Goal: Task Accomplishment & Management: Use online tool/utility

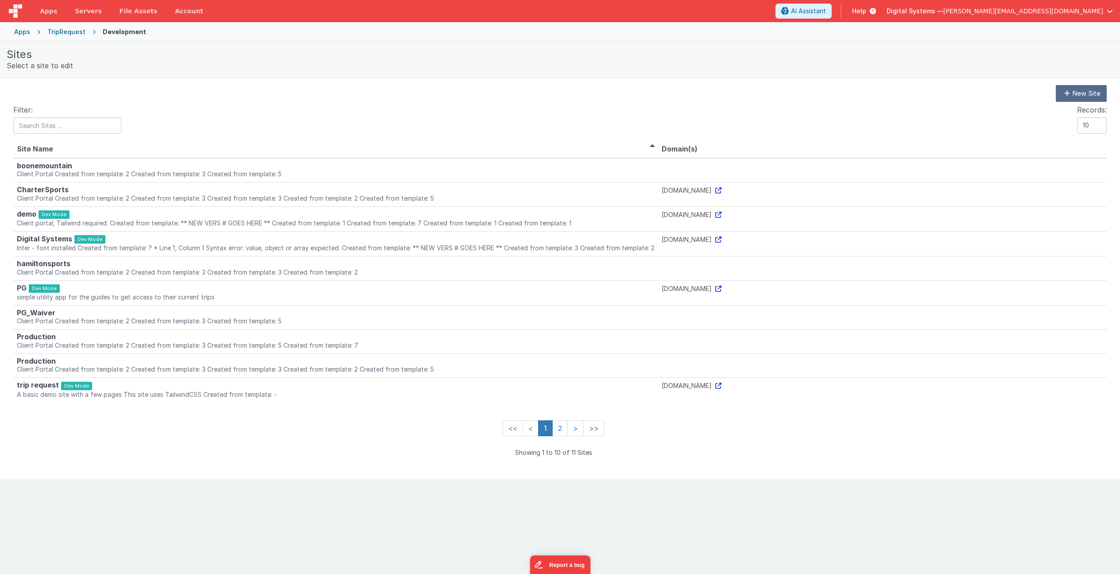
click at [26, 33] on div "Apps" at bounding box center [22, 31] width 16 height 9
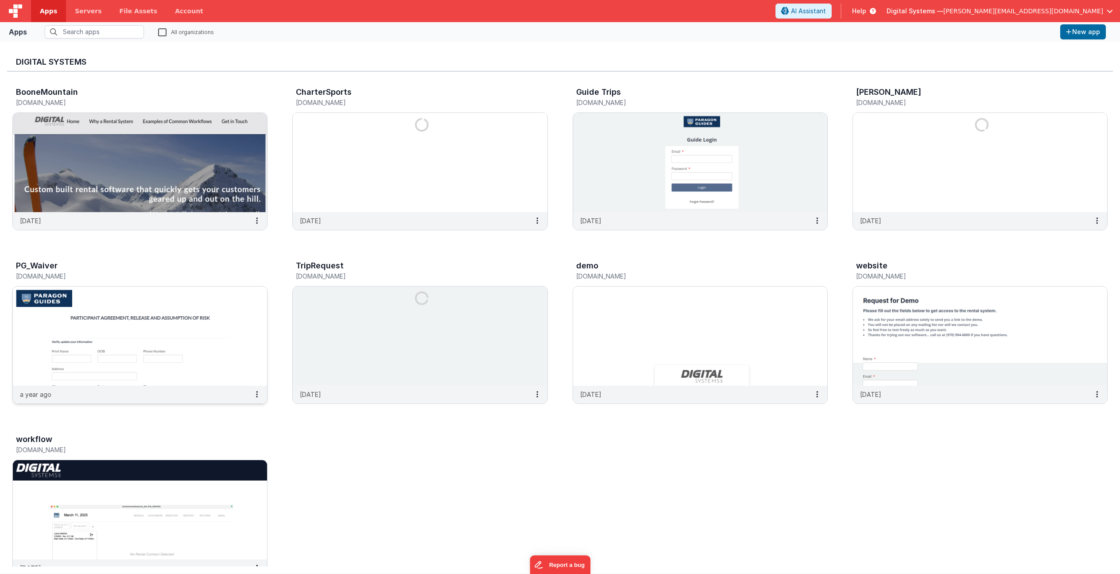
click at [210, 334] on img at bounding box center [140, 336] width 254 height 99
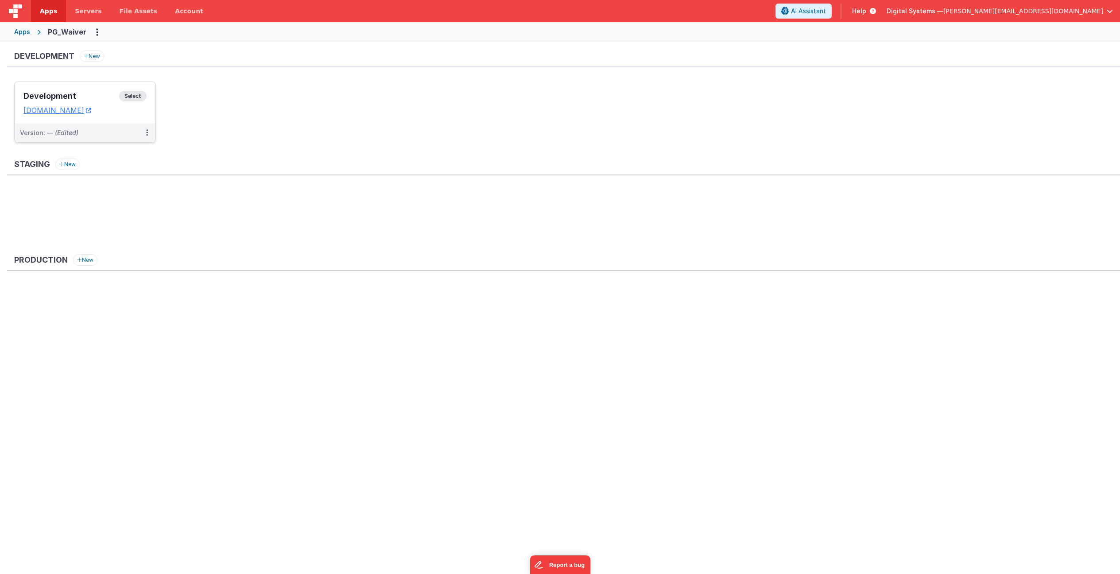
click at [125, 92] on span "Select" at bounding box center [132, 96] width 27 height 11
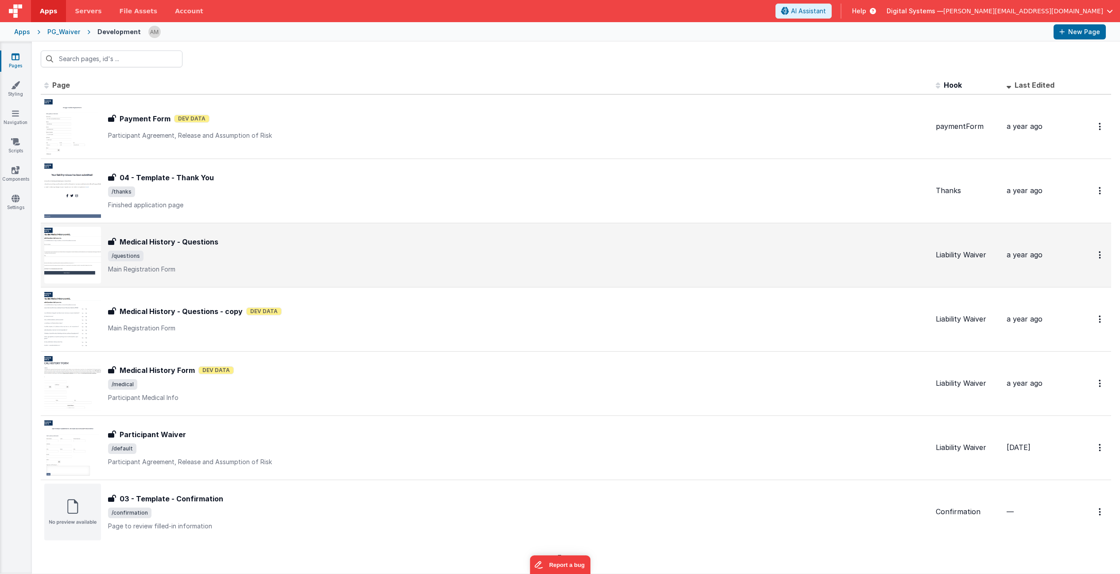
click at [205, 251] on span "/questions" at bounding box center [518, 256] width 821 height 11
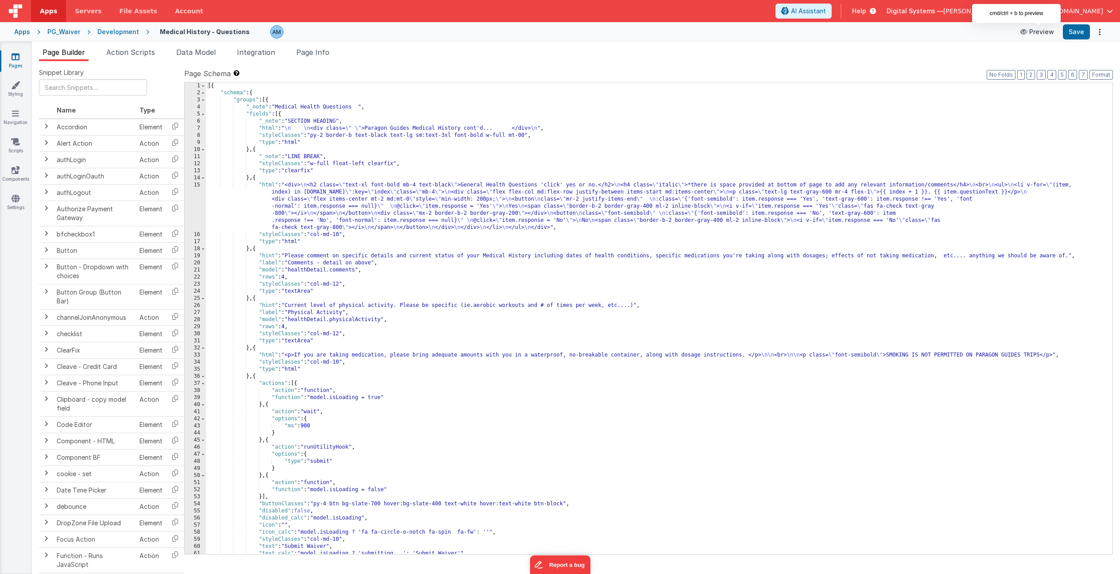
click at [1044, 33] on button "Preview" at bounding box center [1037, 32] width 44 height 14
click at [126, 34] on div "Development" at bounding box center [118, 31] width 42 height 9
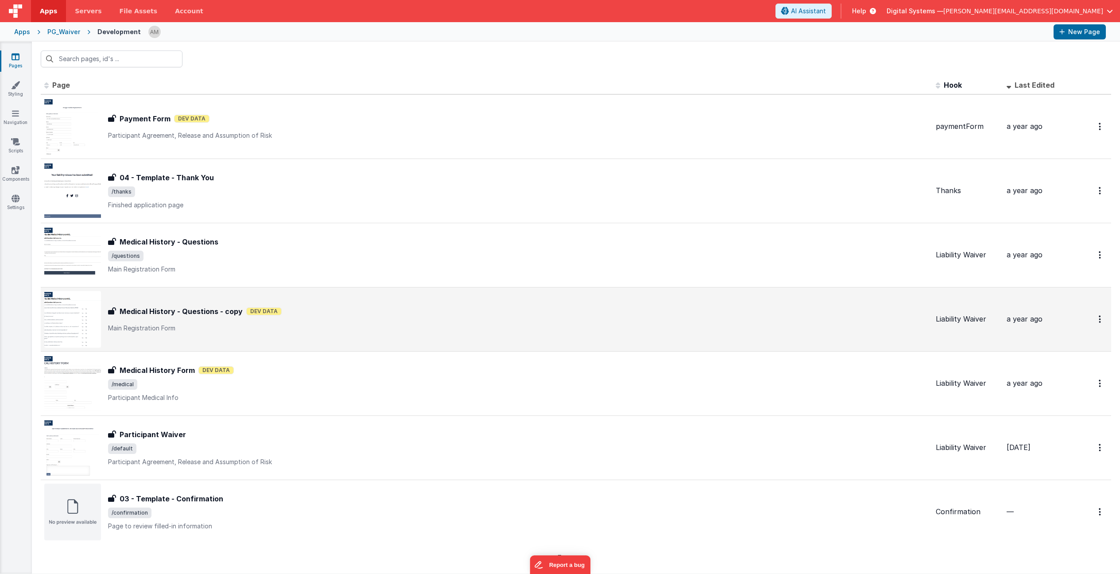
click at [232, 307] on h3 "Medical History - Questions - copy" at bounding box center [181, 311] width 123 height 11
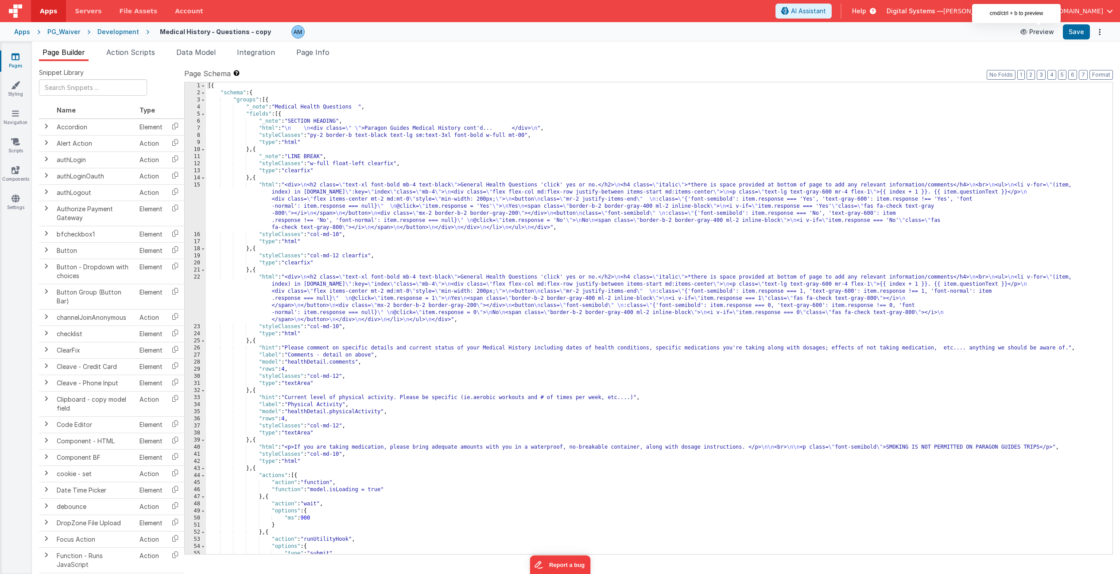
click at [1042, 33] on button "Preview" at bounding box center [1037, 32] width 44 height 14
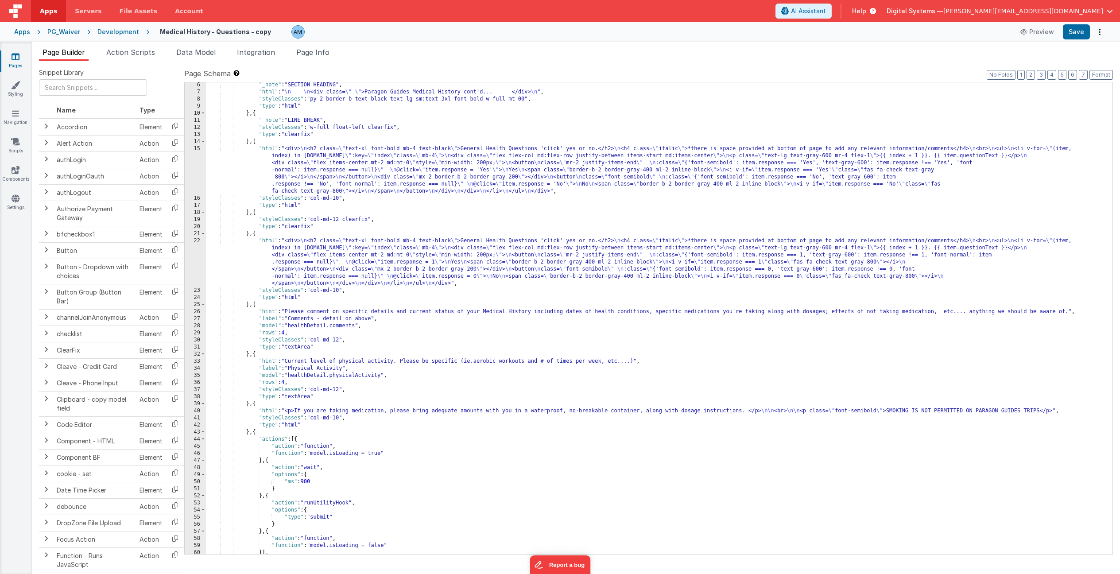
scroll to position [43, 0]
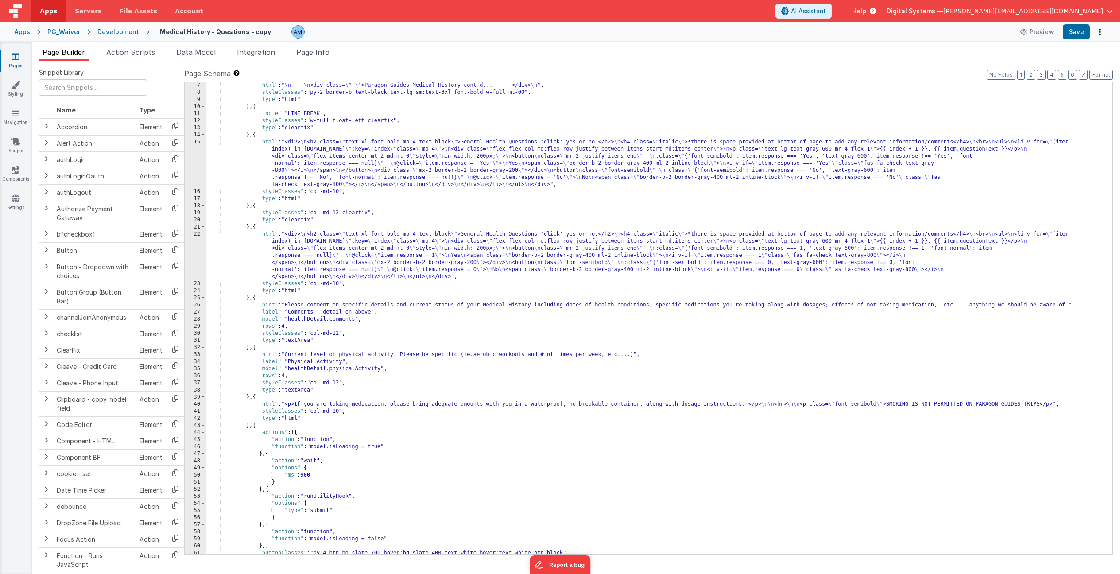
click at [195, 146] on div "15" at bounding box center [195, 164] width 21 height 50
click at [190, 141] on div "15" at bounding box center [195, 161] width 21 height 50
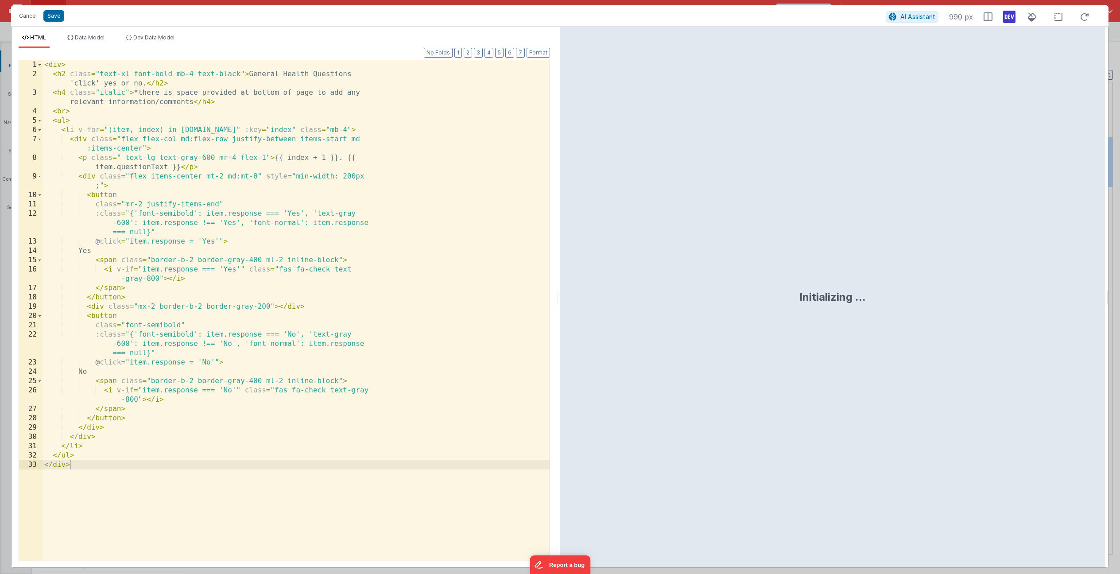
scroll to position [44, 0]
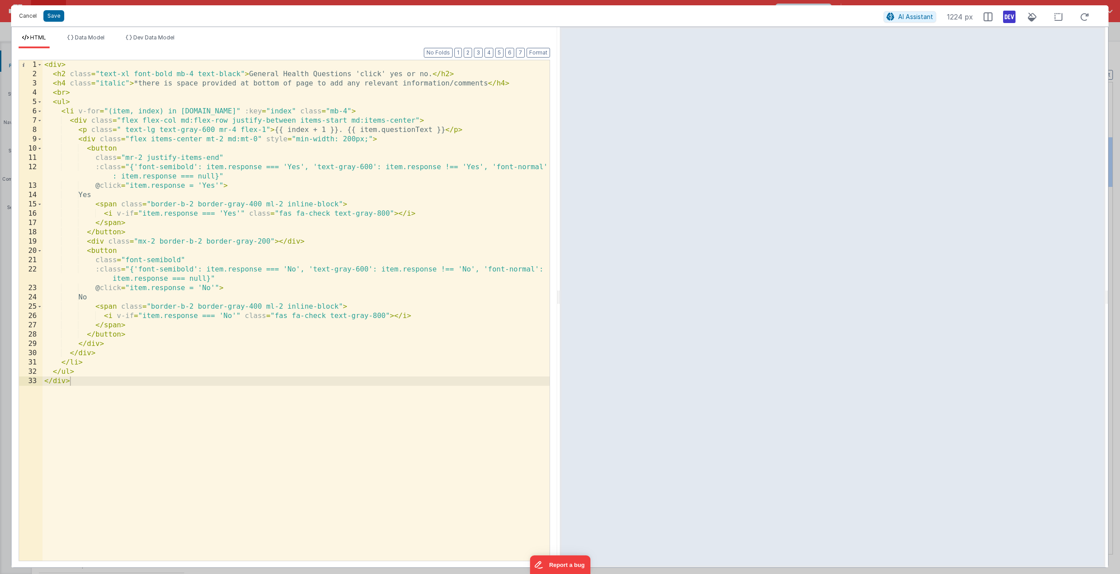
click at [31, 18] on button "Cancel" at bounding box center [28, 16] width 27 height 12
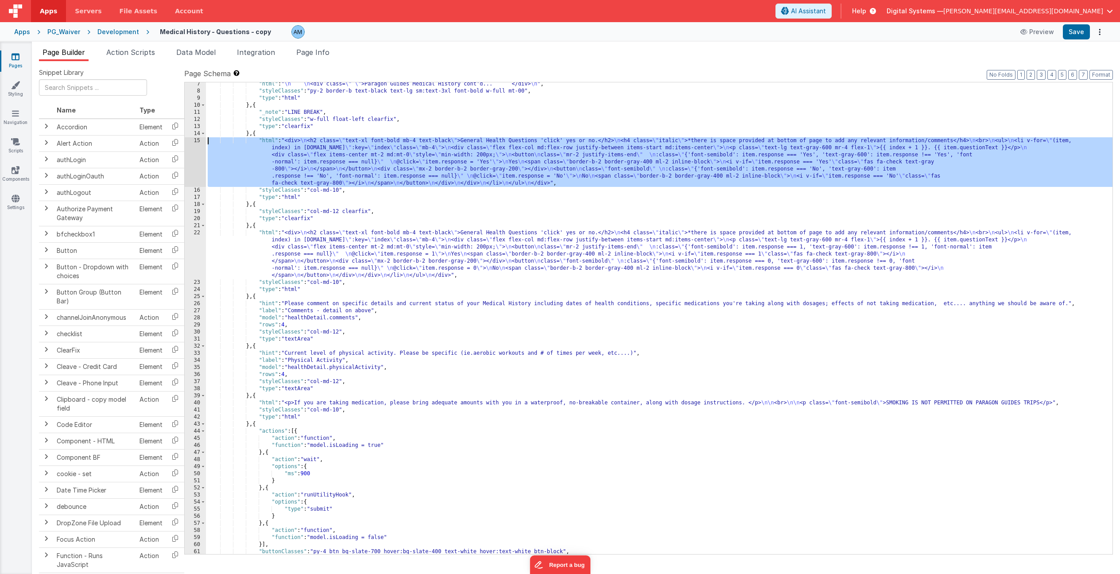
click at [386, 244] on div ""html" : " \n \n <div class= \" \" >Paragon Guides Medical History cont'd... </…" at bounding box center [659, 324] width 907 height 486
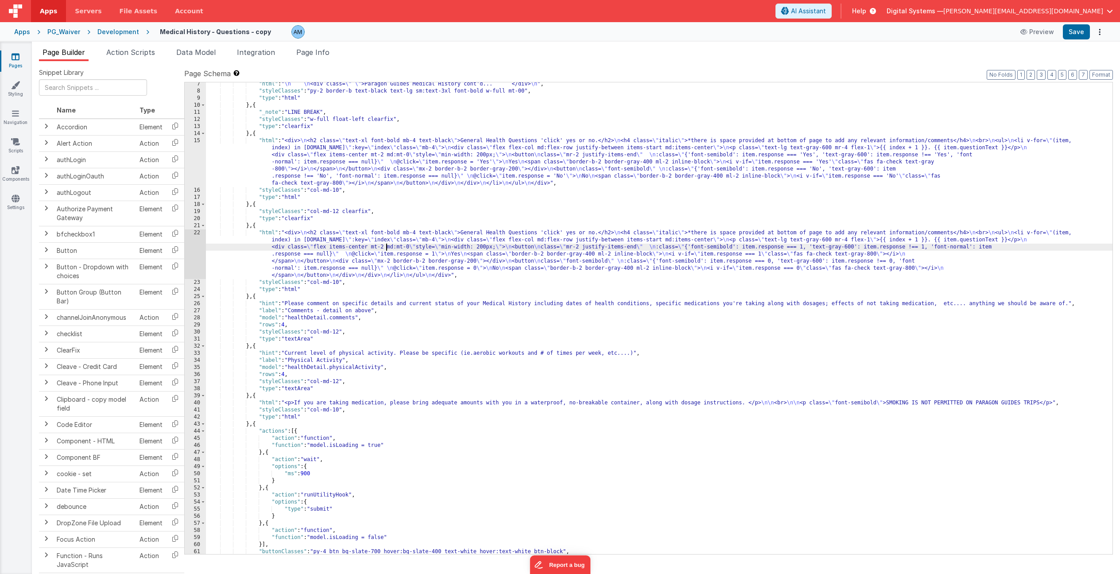
click at [193, 233] on div "22" at bounding box center [195, 254] width 21 height 50
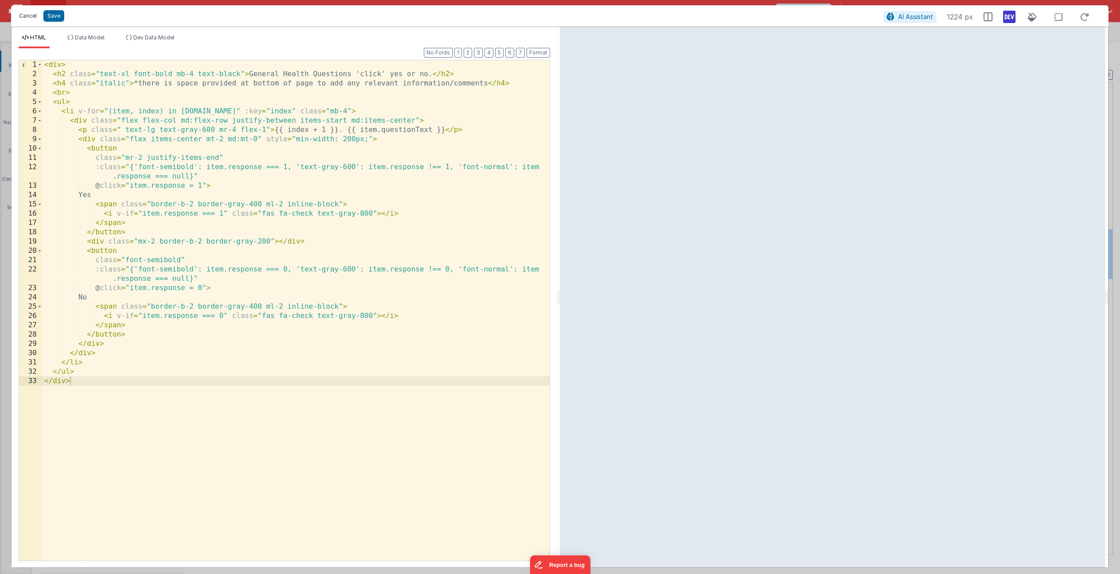
click at [22, 17] on button "Cancel" at bounding box center [28, 16] width 27 height 12
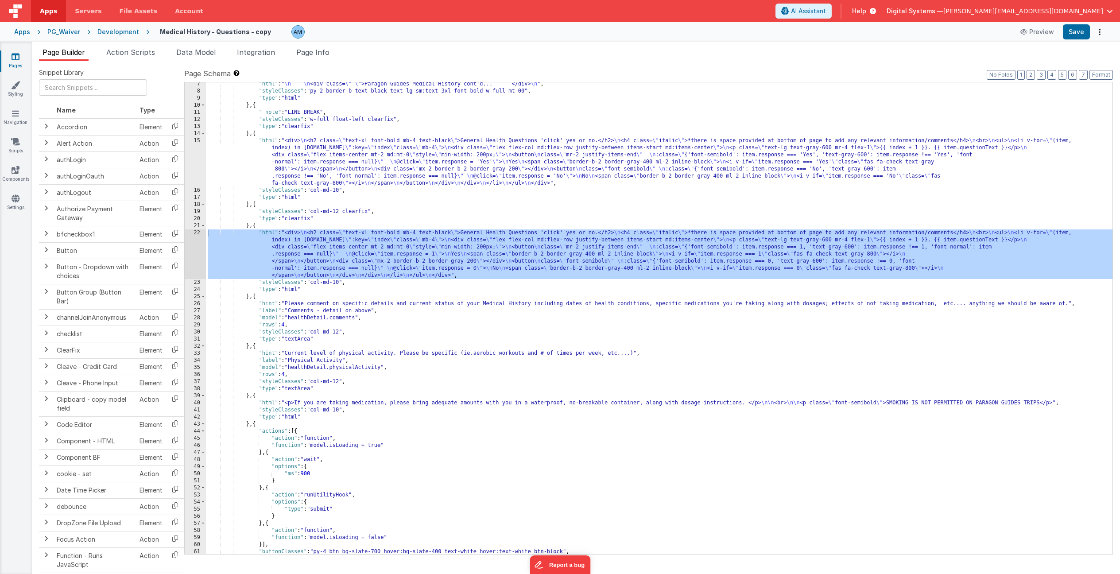
click at [390, 167] on div ""html" : " \n \n <div class= \" \" >Paragon Guides Medical History cont'd... </…" at bounding box center [659, 324] width 907 height 486
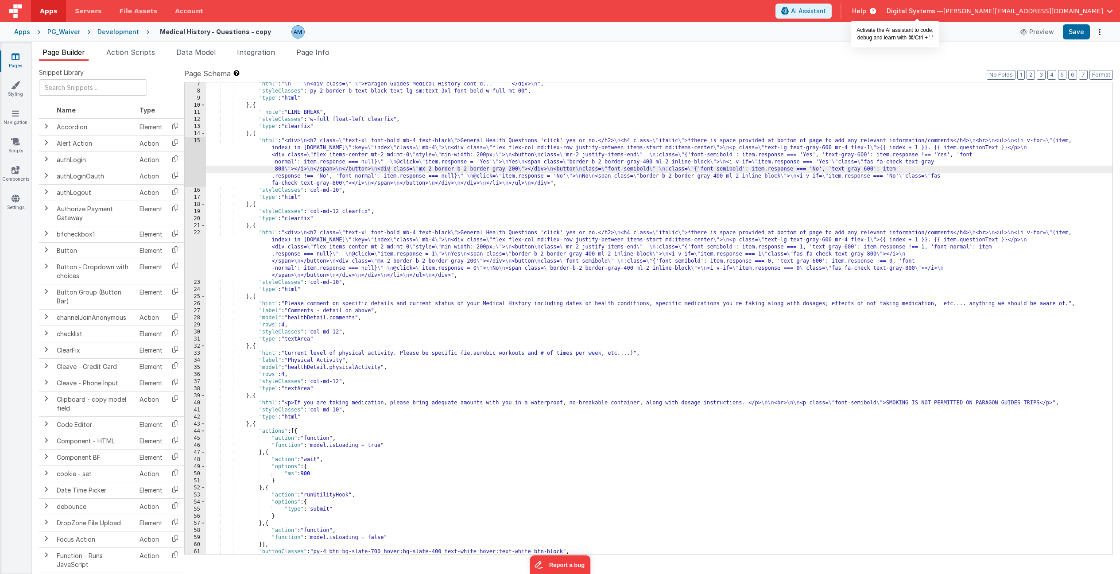
click at [826, 9] on span "AI Assistant" at bounding box center [808, 11] width 35 height 9
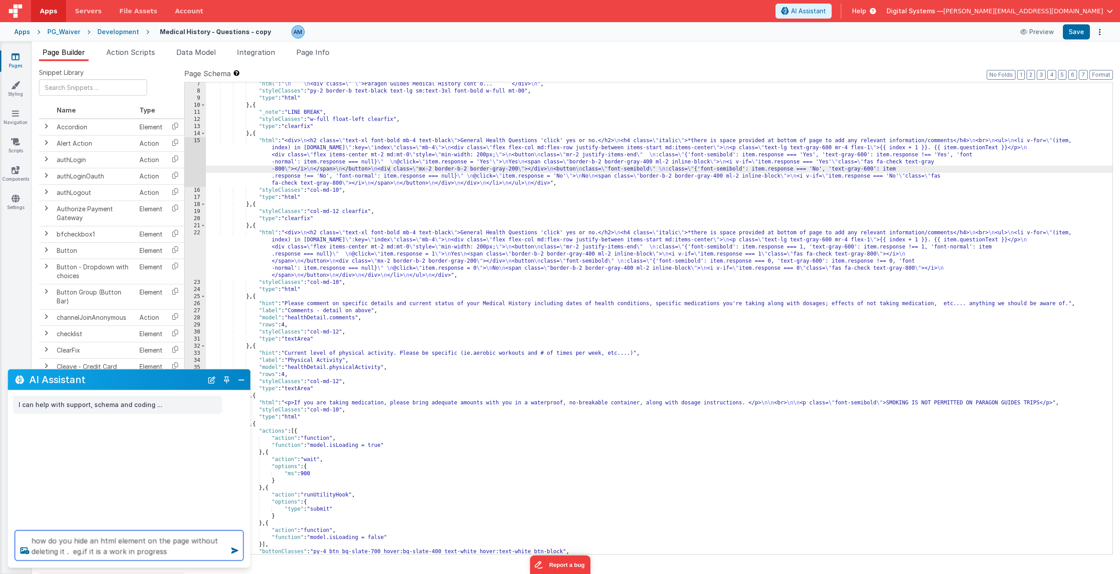
type textarea "how do you hide an html element on the page without deleting it . eg.if it is a…"
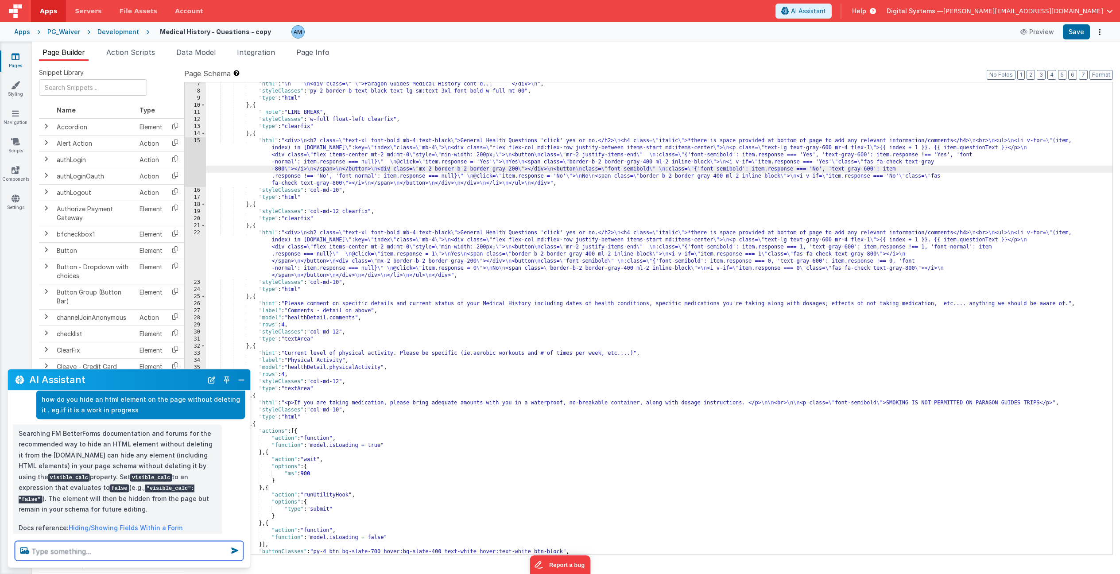
scroll to position [43, 0]
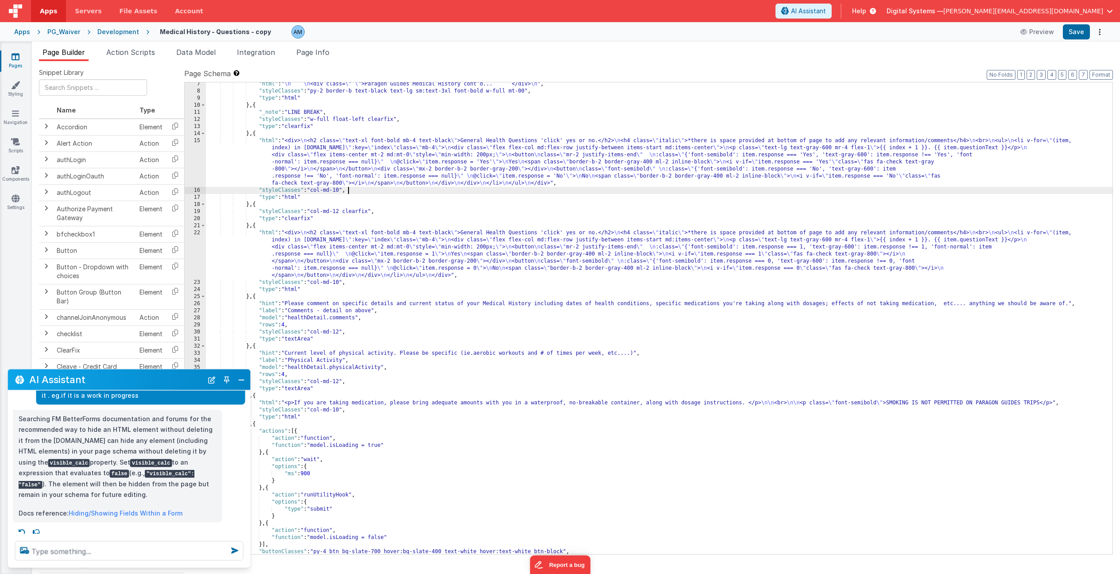
click at [357, 190] on div ""html" : " \n \n <div class= \" \" >Paragon Guides Medical History cont'd... </…" at bounding box center [659, 324] width 907 height 486
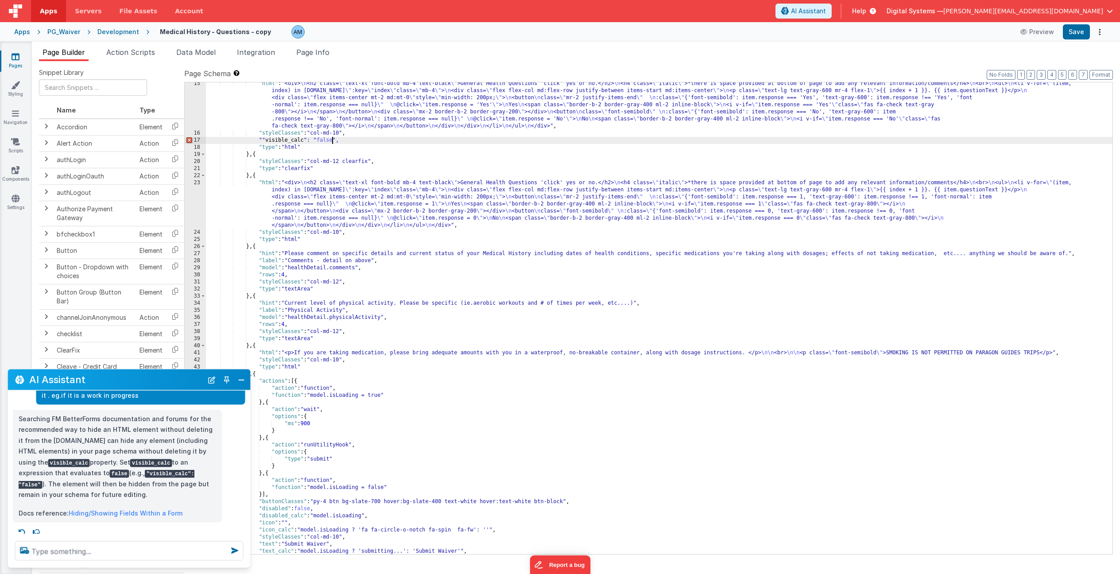
scroll to position [101, 0]
drag, startPoint x: 264, startPoint y: 139, endPoint x: 274, endPoint y: 147, distance: 12.6
click at [264, 139] on div ""html" : "<div> \n <h2 class= \" text-xl font-bold mb-4 text-black \" >General …" at bounding box center [659, 344] width 907 height 528
click at [332, 138] on div ""html" : "<div> \n <h2 class= \" text-xl font-bold mb-4 text-black \" >General …" at bounding box center [659, 344] width 907 height 528
click at [548, 376] on div ""html" : "<div> \n <h2 class= \" text-xl font-bold mb-4 text-black \" >General …" at bounding box center [659, 344] width 907 height 528
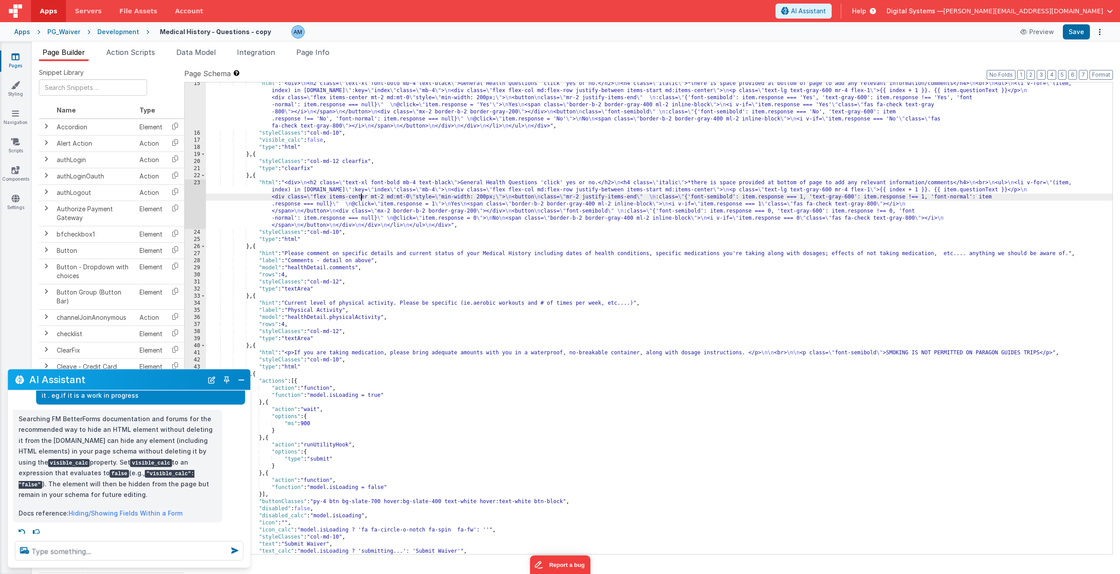
click at [359, 195] on div ""html" : "<div> \n <h2 class= \" text-xl font-bold mb-4 text-black \" >General …" at bounding box center [659, 344] width 907 height 528
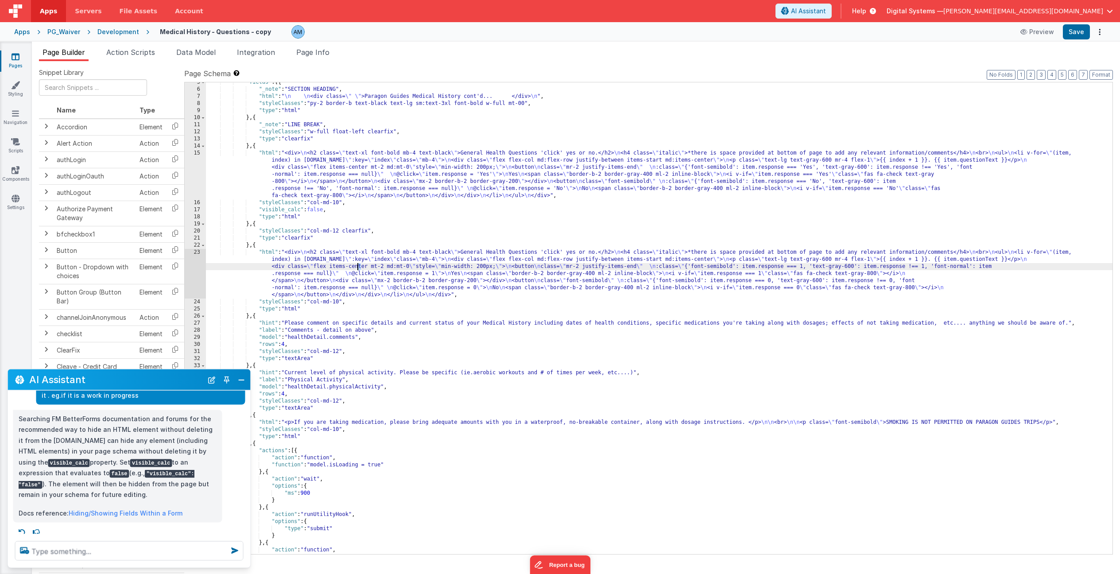
scroll to position [19, 0]
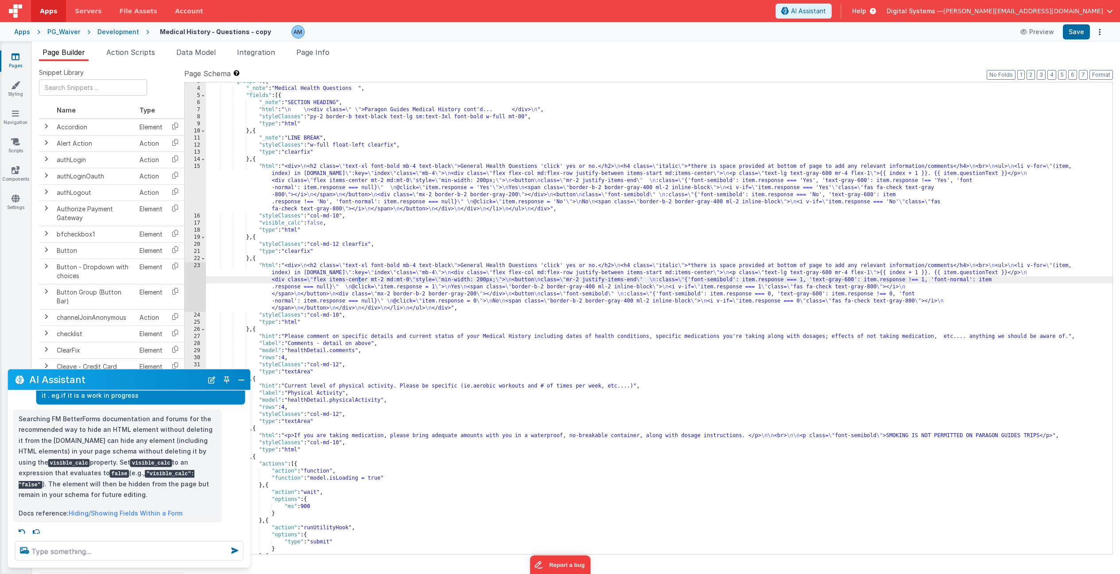
click at [191, 266] on div "23" at bounding box center [195, 287] width 21 height 50
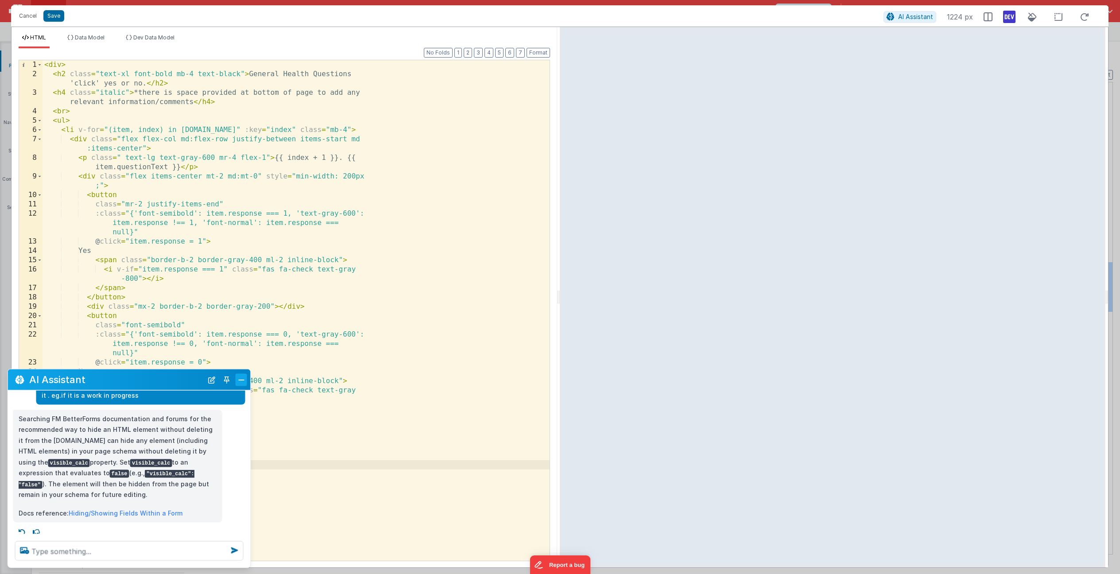
drag, startPoint x: 242, startPoint y: 380, endPoint x: 237, endPoint y: 376, distance: 6.0
click at [242, 380] on button "Close" at bounding box center [242, 379] width 12 height 12
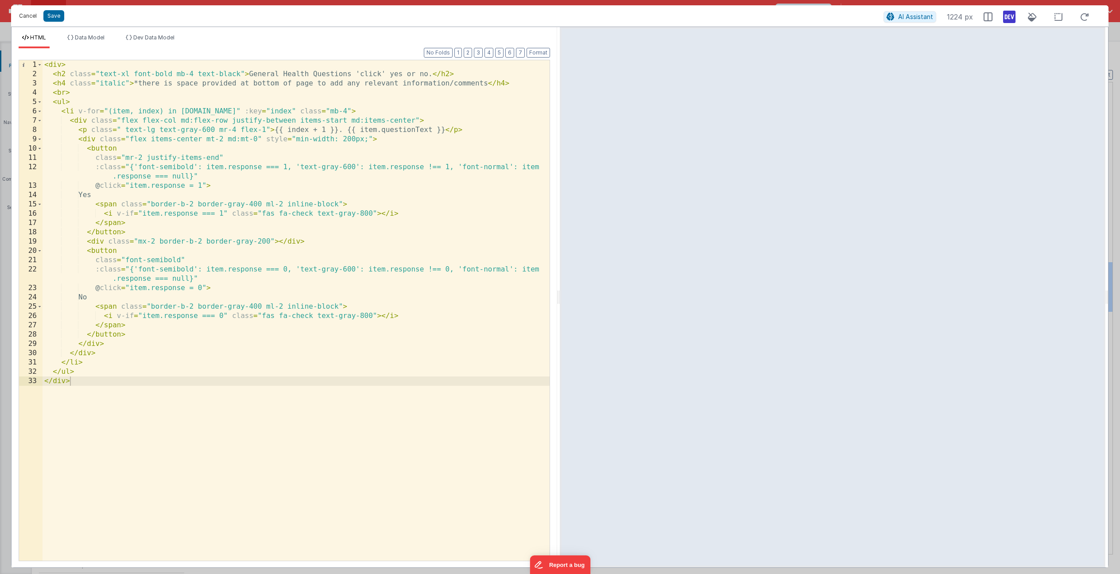
click at [27, 14] on button "Cancel" at bounding box center [28, 16] width 27 height 12
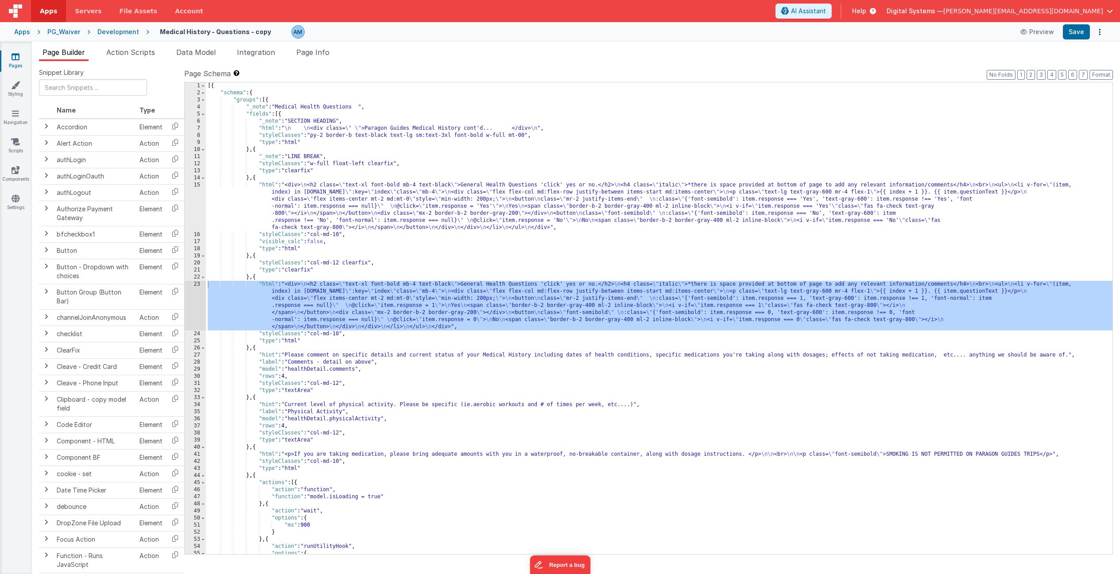
scroll to position [0, 0]
click at [207, 53] on span "Data Model" at bounding box center [195, 52] width 39 height 9
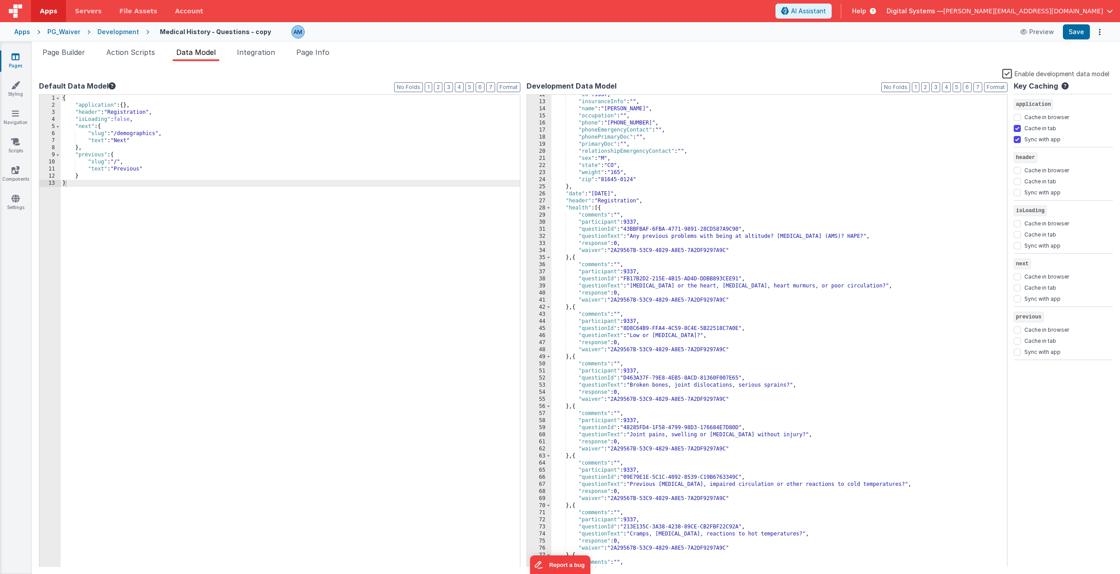
scroll to position [81, 0]
click at [575, 208] on div ""id" : 9337 , "insuranceInfo" : "" , "name" : "[PERSON_NAME]" , "occupation" : …" at bounding box center [779, 334] width 456 height 486
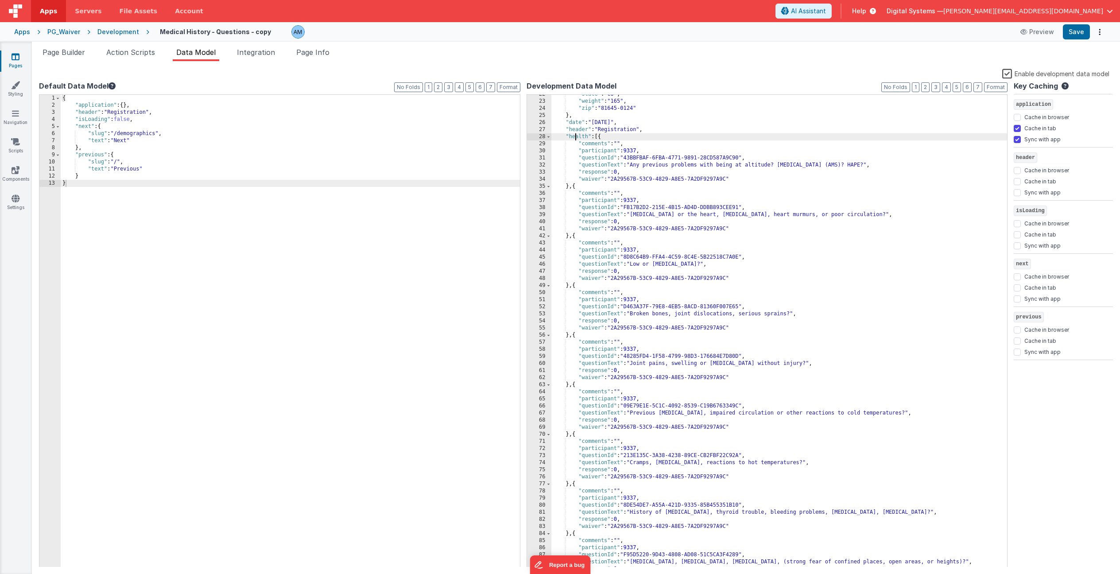
scroll to position [153, 0]
click at [866, 276] on div ""state" : "CO" , "weight" : "165" , "zip" : "81645-0124" } , "date" : "[DATE]" …" at bounding box center [779, 333] width 456 height 486
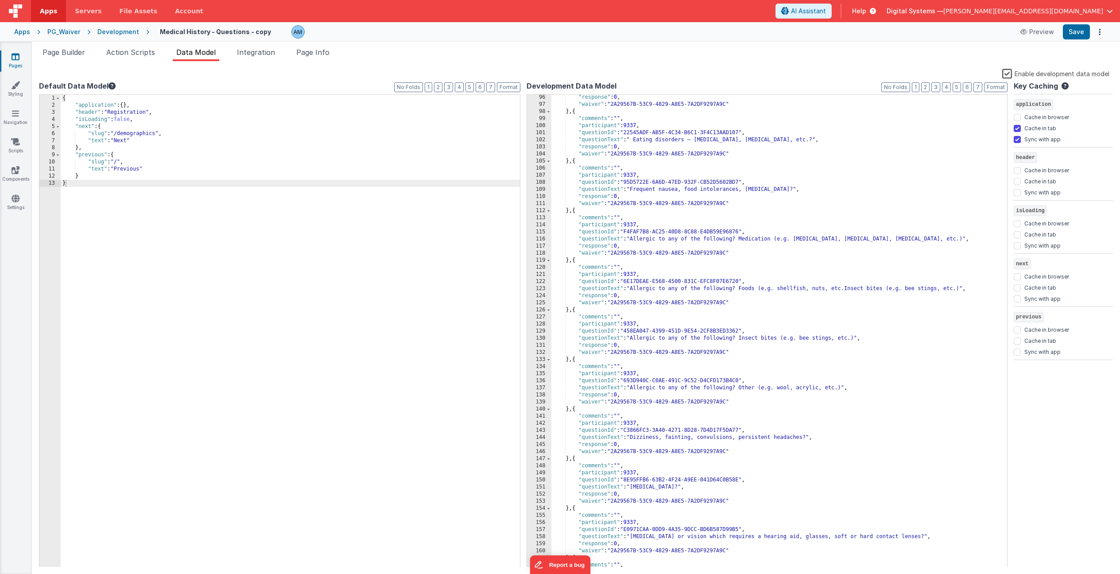
scroll to position [674, 0]
click at [252, 56] on span "Integration" at bounding box center [256, 52] width 38 height 9
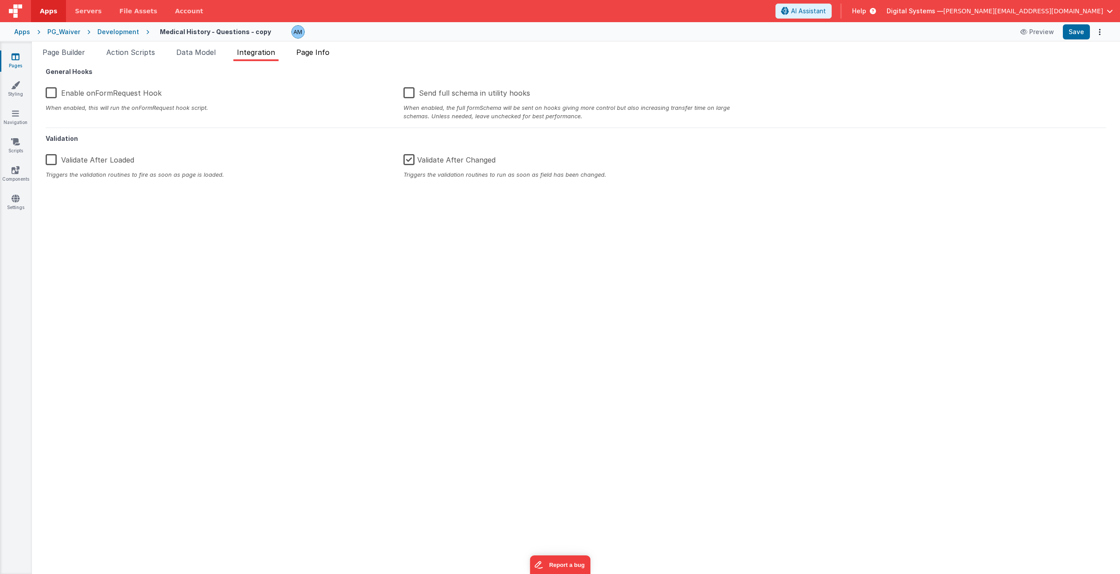
click at [299, 53] on span "Page Info" at bounding box center [312, 52] width 33 height 9
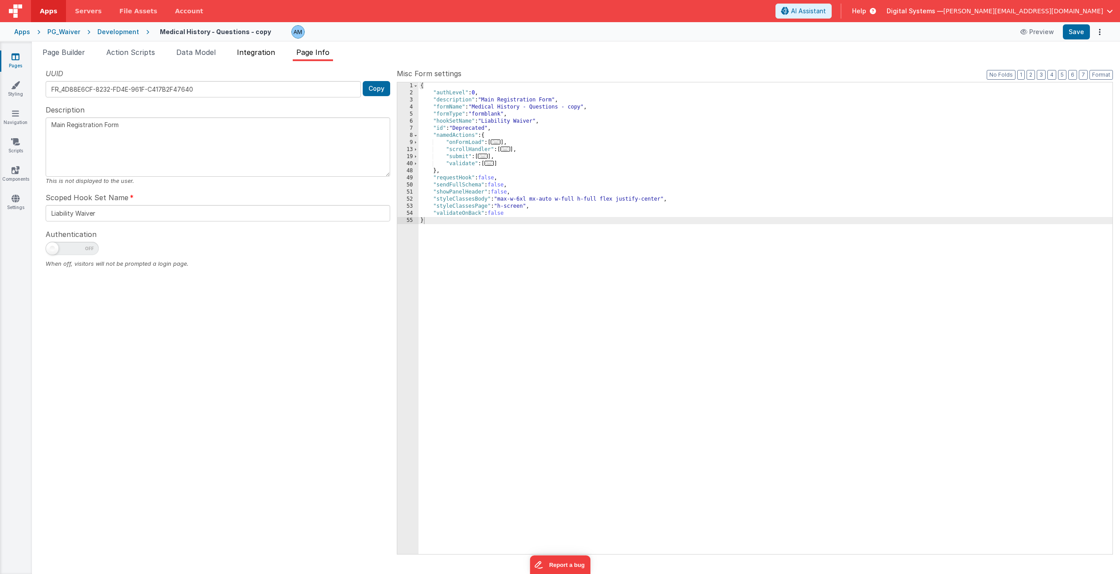
click at [265, 53] on span "Integration" at bounding box center [256, 52] width 38 height 9
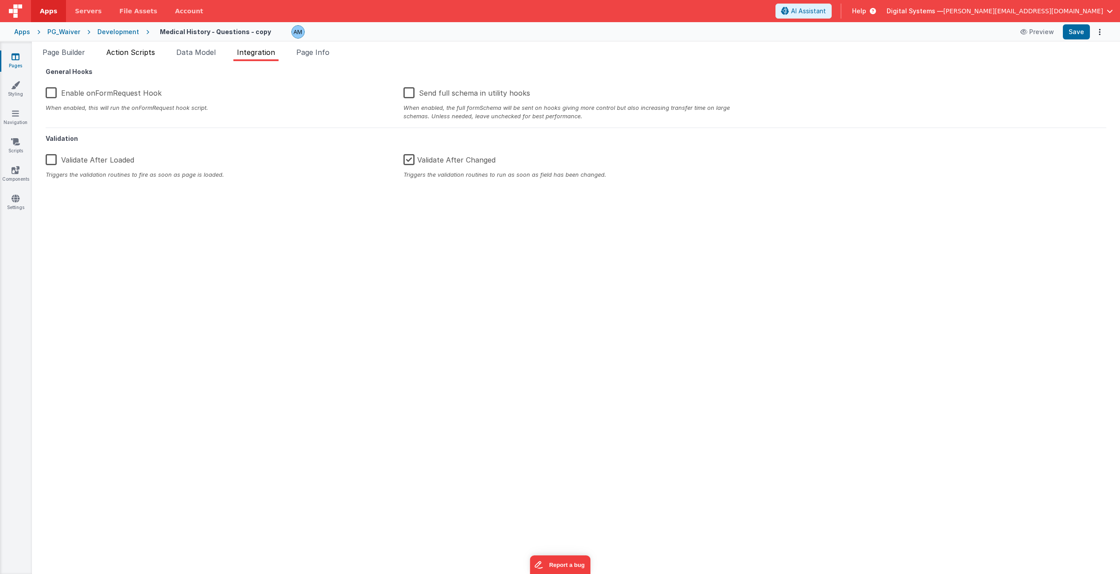
click at [123, 50] on span "Action Scripts" at bounding box center [130, 52] width 49 height 9
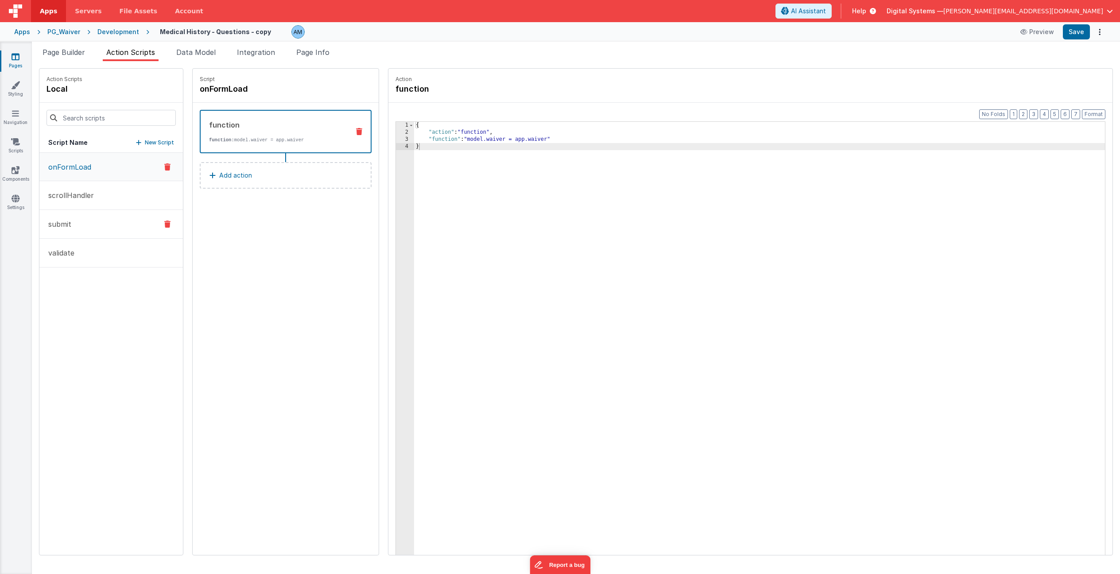
click at [65, 229] on button "submit" at bounding box center [111, 224] width 144 height 29
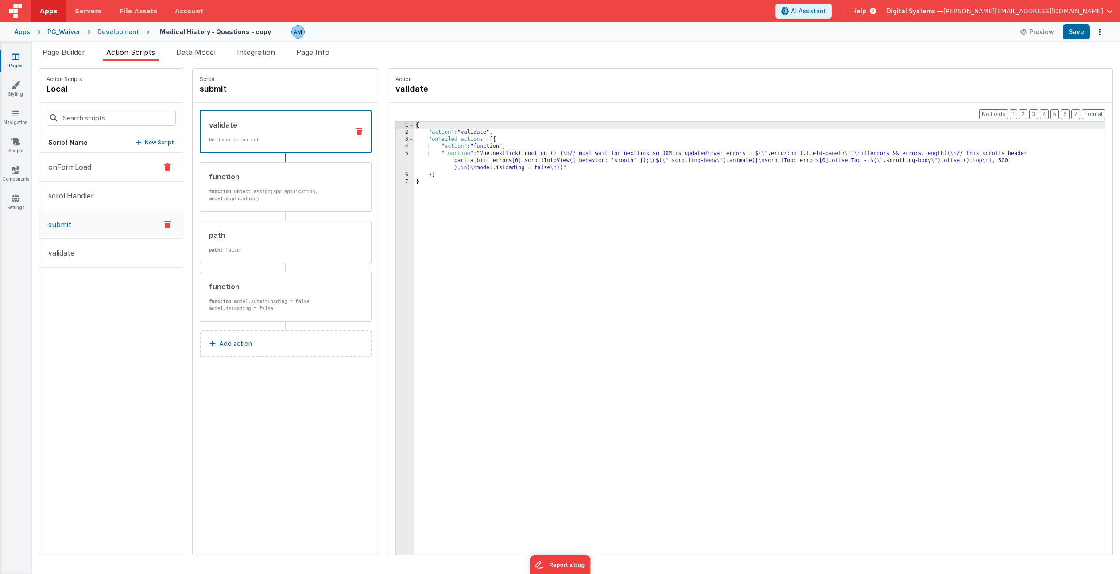
click at [59, 164] on p "onFormLoad" at bounding box center [67, 167] width 48 height 11
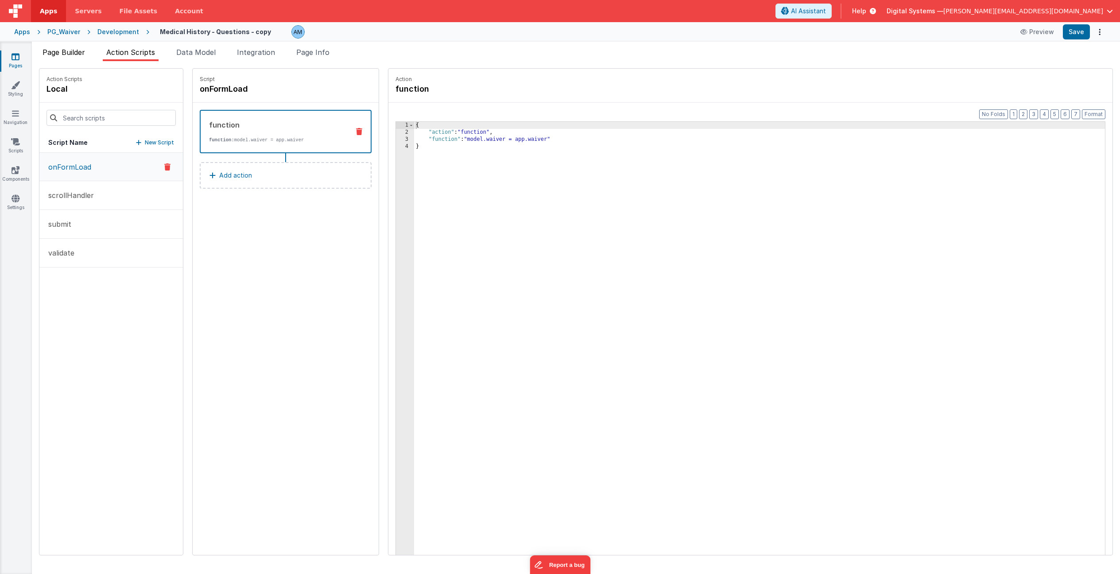
click at [72, 54] on span "Page Builder" at bounding box center [64, 52] width 43 height 9
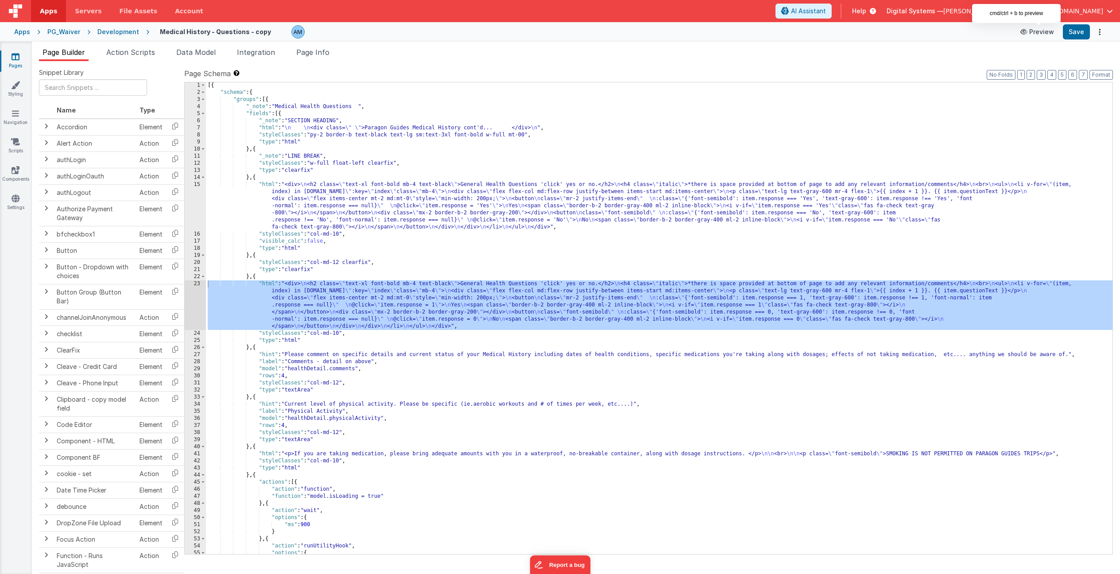
click at [1041, 35] on button "Preview" at bounding box center [1037, 32] width 44 height 14
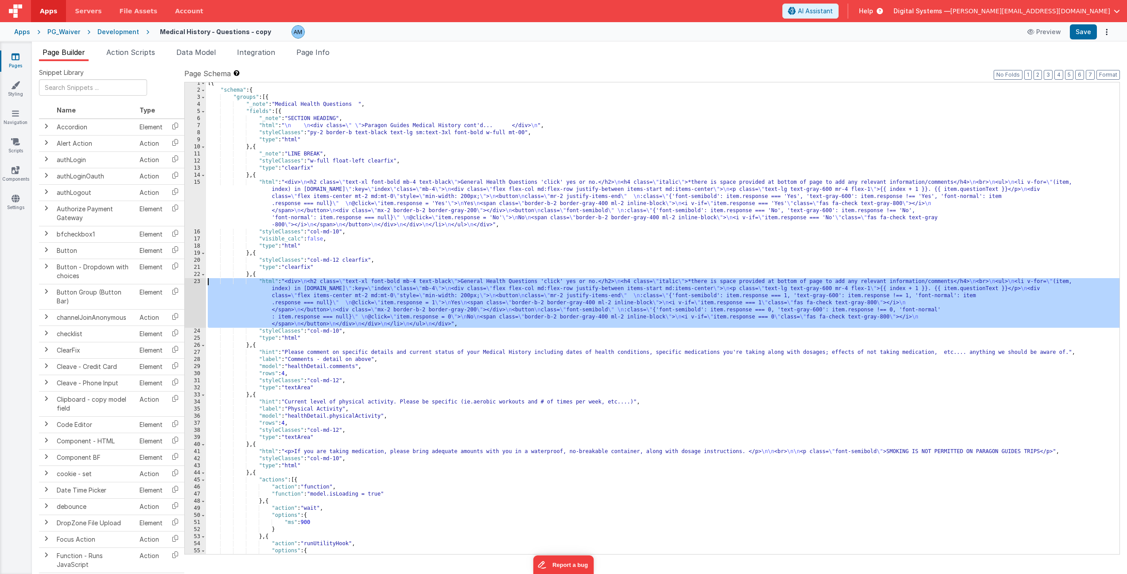
click at [192, 282] on div "23" at bounding box center [195, 303] width 21 height 50
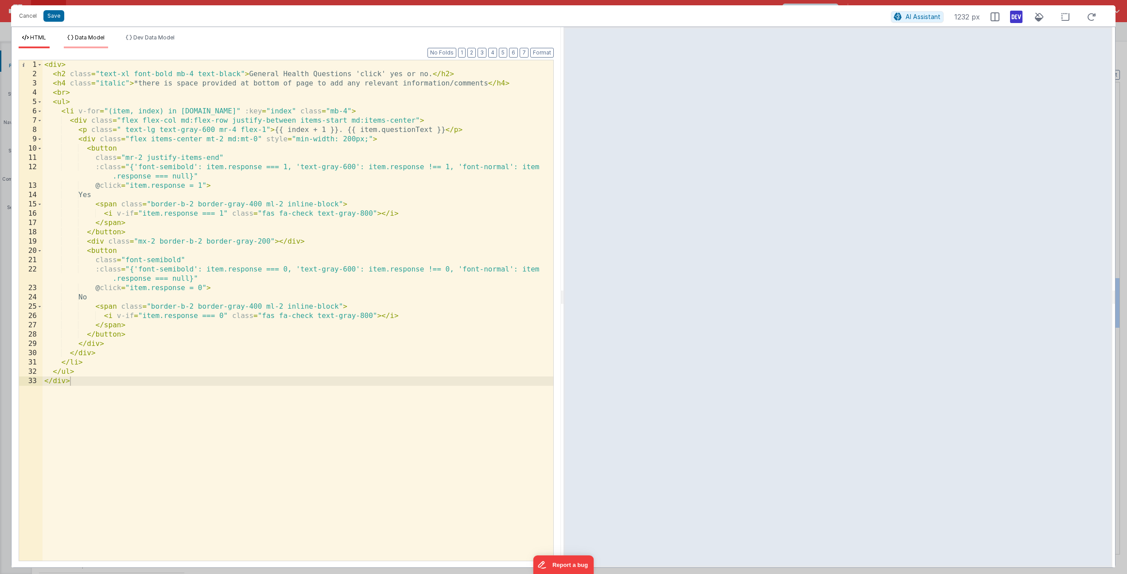
click at [107, 39] on li "Data Model" at bounding box center [86, 41] width 44 height 14
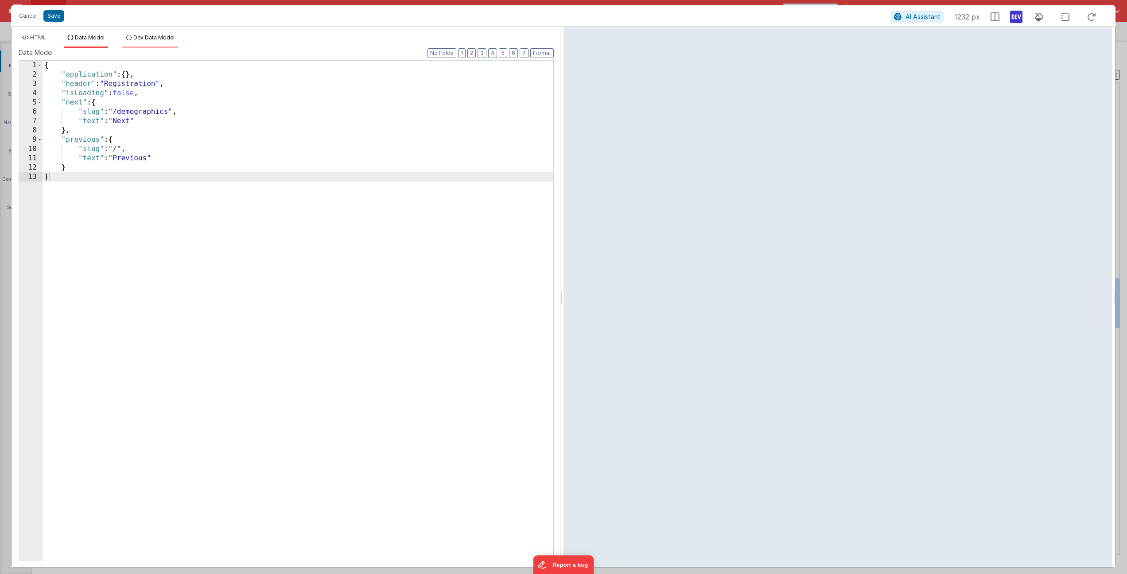
click at [127, 37] on icon at bounding box center [129, 37] width 6 height 5
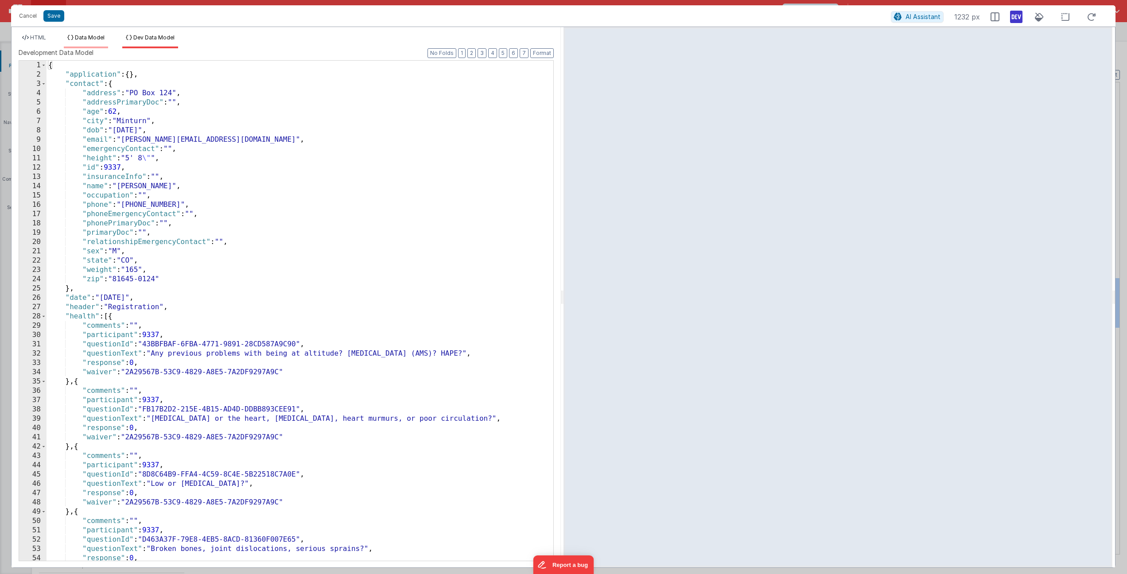
click at [108, 34] on li "Data Model" at bounding box center [86, 41] width 44 height 14
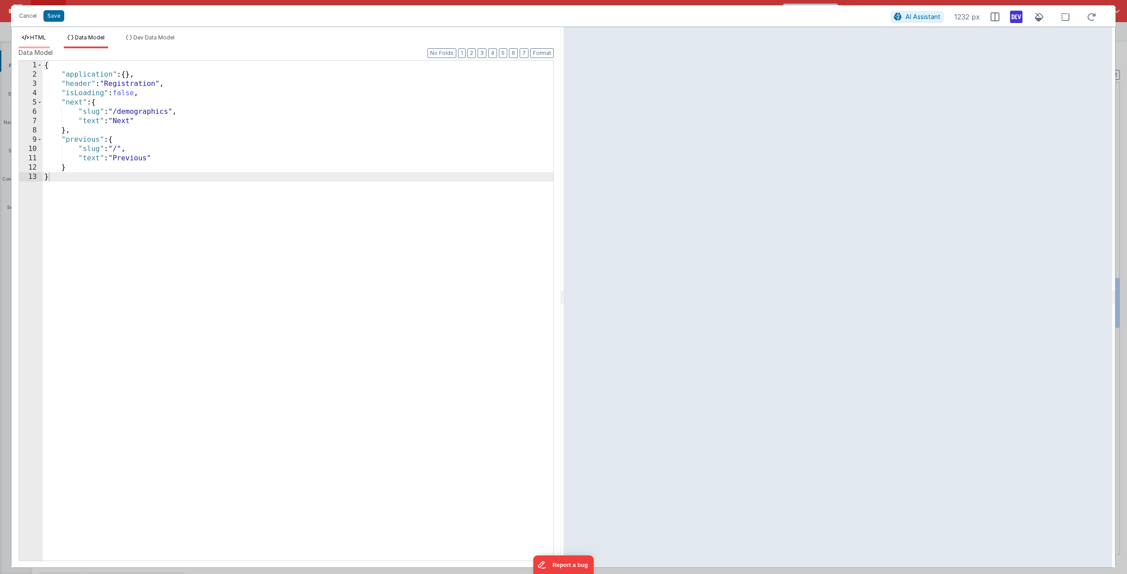
click at [44, 38] on span "HTML" at bounding box center [38, 37] width 16 height 7
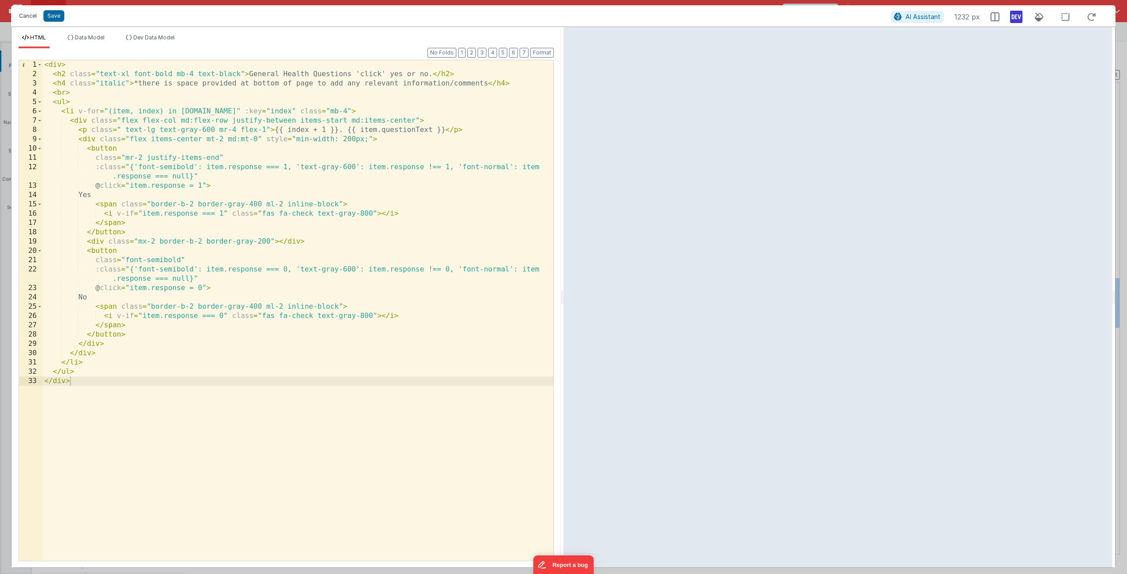
click at [29, 14] on button "Cancel" at bounding box center [28, 16] width 27 height 12
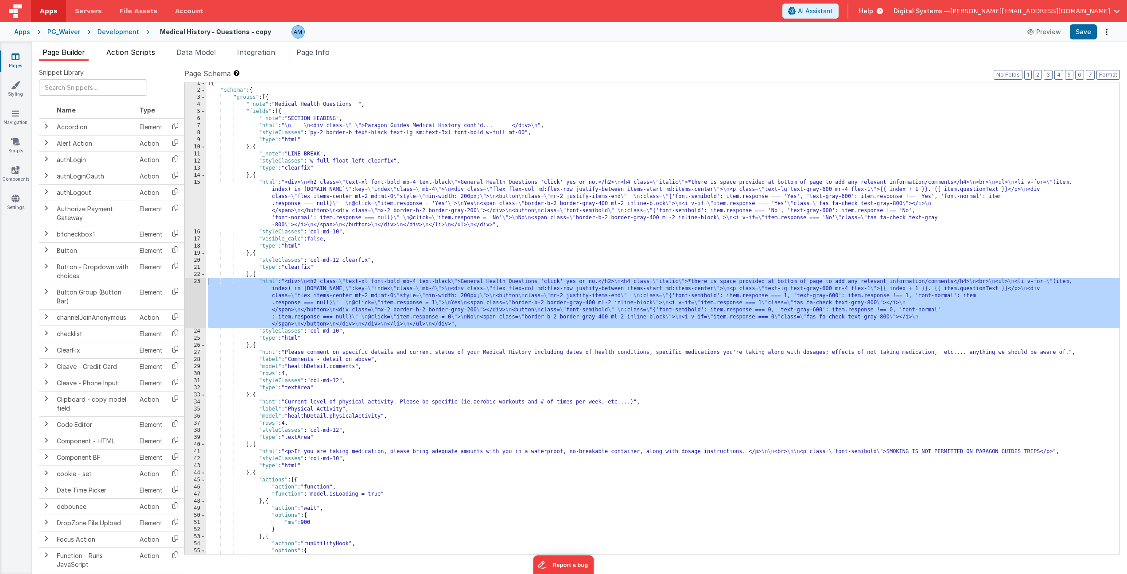
click at [123, 53] on span "Action Scripts" at bounding box center [130, 52] width 49 height 9
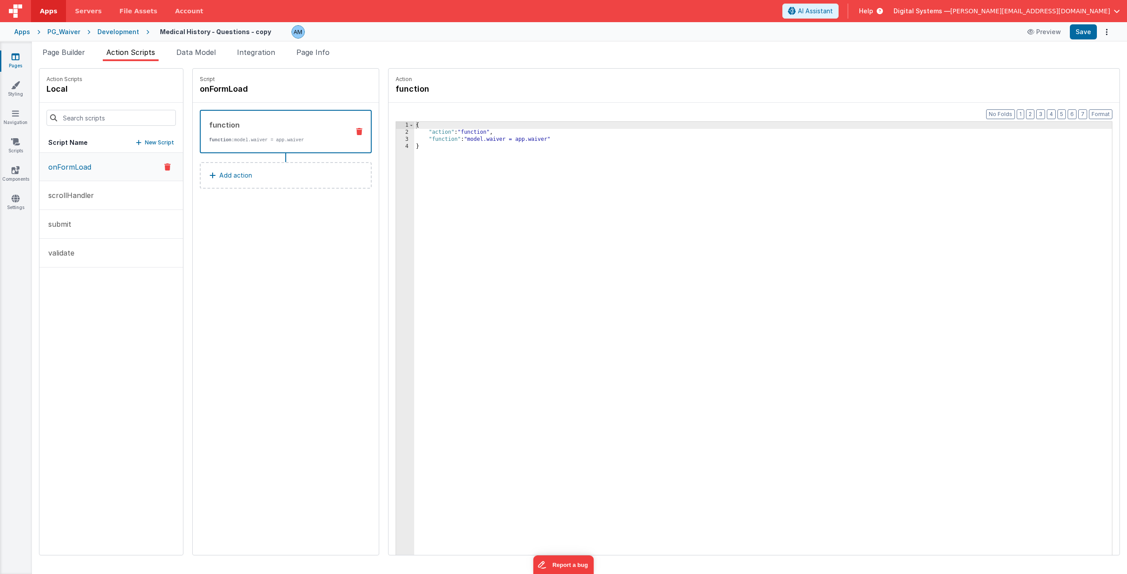
click at [122, 168] on button "onFormLoad" at bounding box center [111, 167] width 144 height 28
click at [116, 31] on div "Development" at bounding box center [118, 31] width 42 height 9
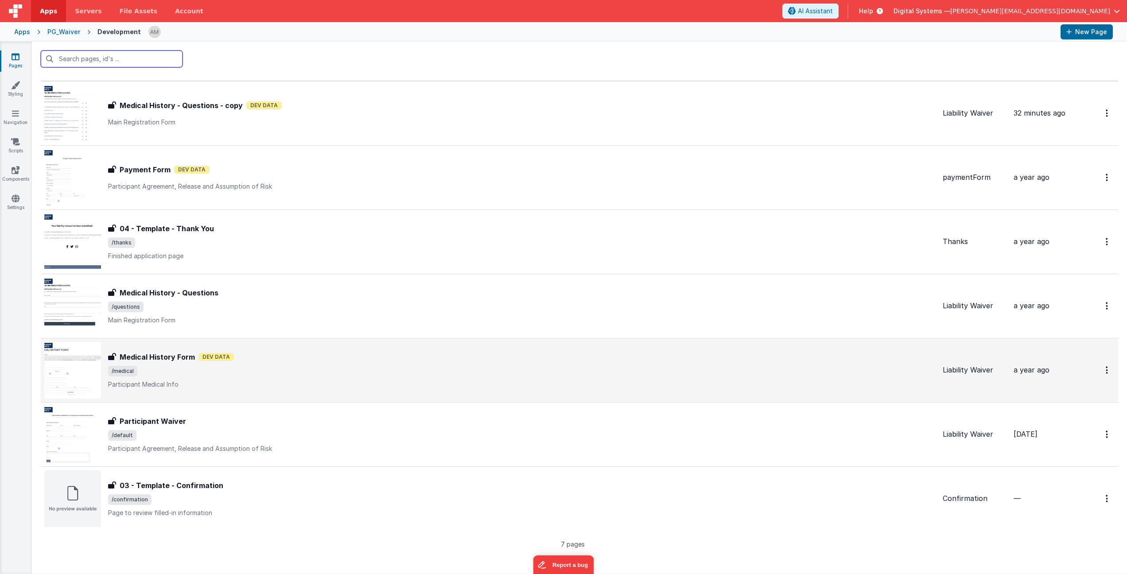
scroll to position [13, 0]
drag, startPoint x: 252, startPoint y: 373, endPoint x: 264, endPoint y: 400, distance: 29.1
click at [264, 400] on td "Medical History Form Medical History Form Dev Data /medical Participant Medical…" at bounding box center [490, 370] width 898 height 64
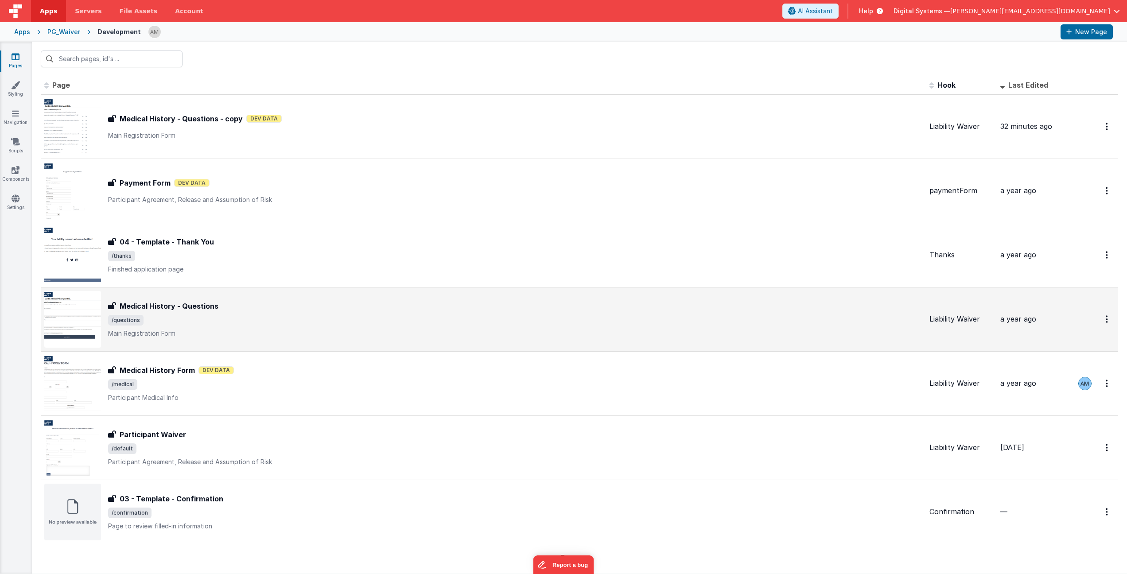
click at [278, 303] on div "Medical History - Questions" at bounding box center [515, 306] width 814 height 11
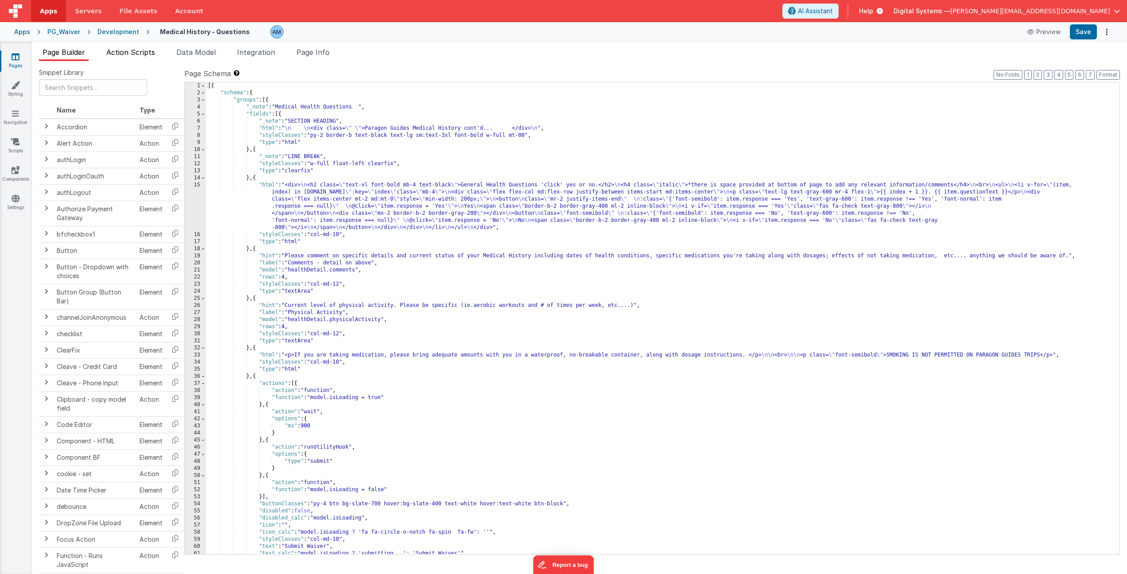
click at [141, 51] on span "Action Scripts" at bounding box center [130, 52] width 49 height 9
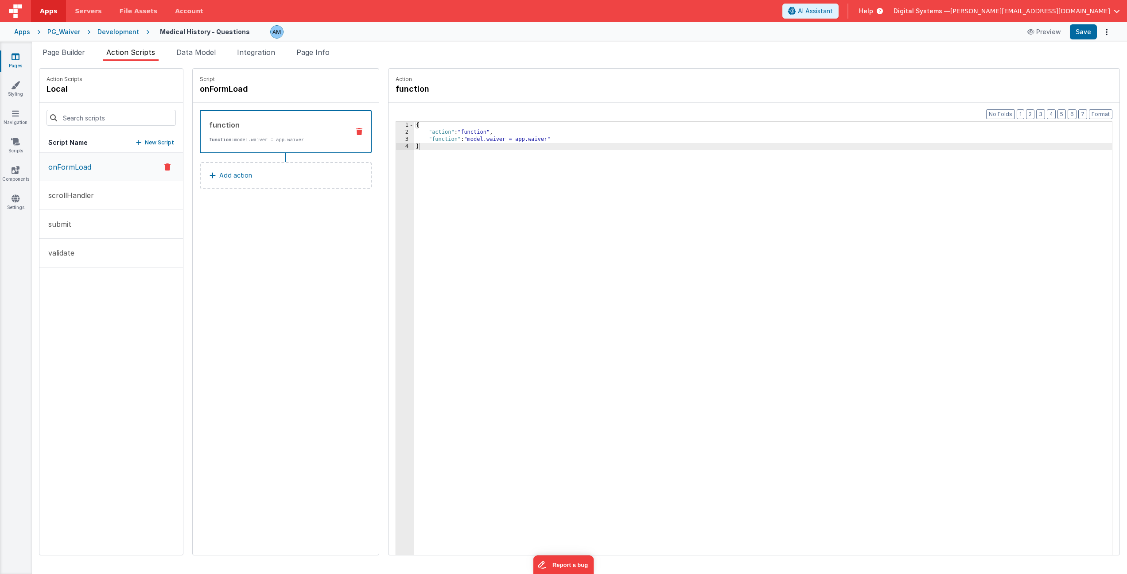
click at [81, 171] on p "onFormLoad" at bounding box center [67, 167] width 48 height 11
click at [109, 224] on button "submit" at bounding box center [111, 224] width 144 height 29
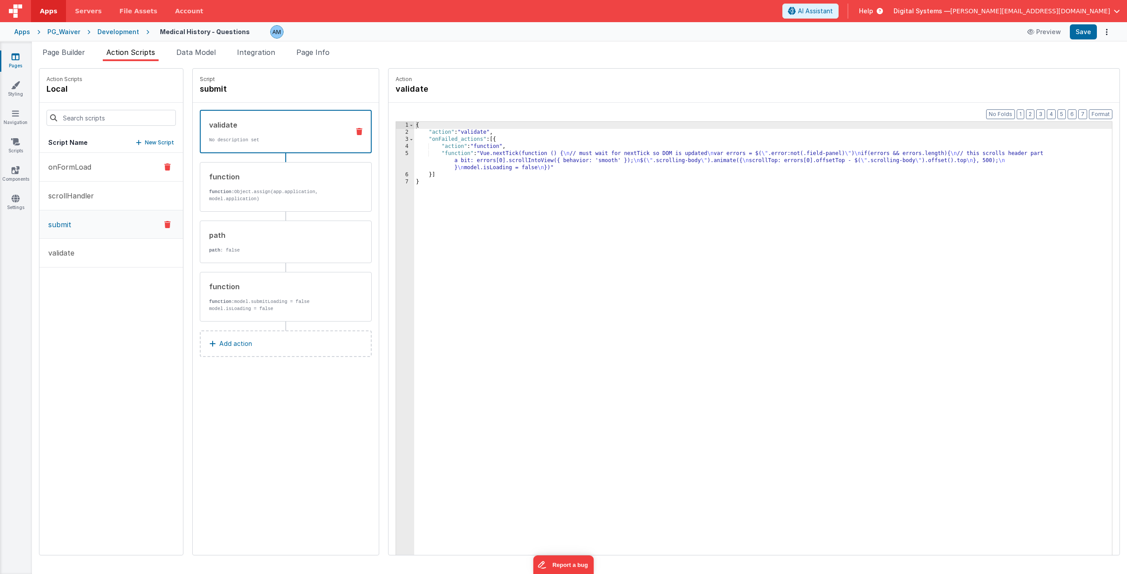
click at [100, 161] on button "onFormLoad" at bounding box center [111, 167] width 144 height 29
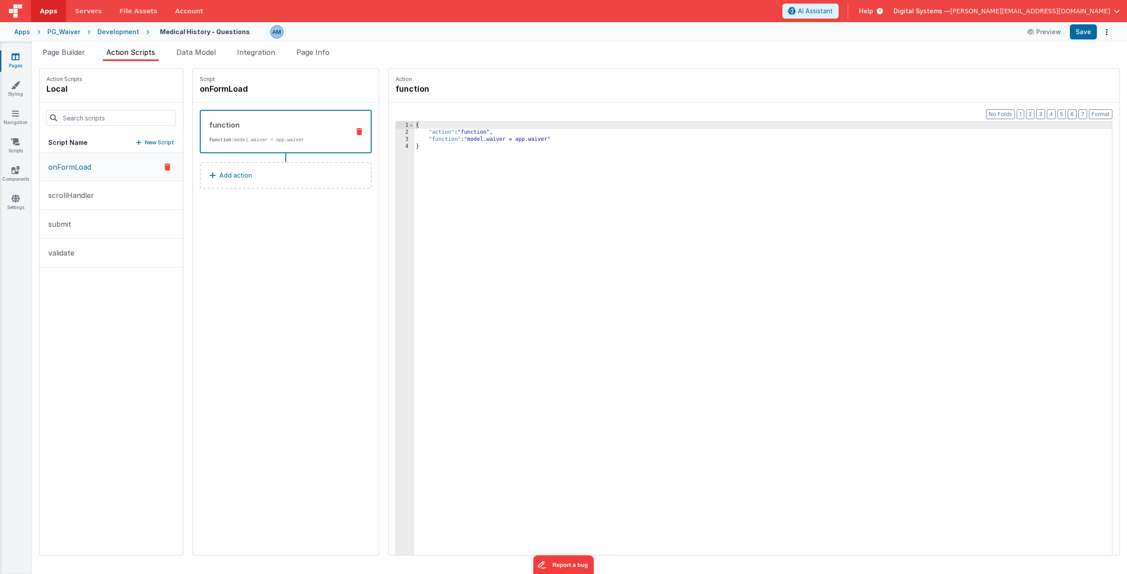
click at [107, 31] on div "Development" at bounding box center [118, 31] width 42 height 9
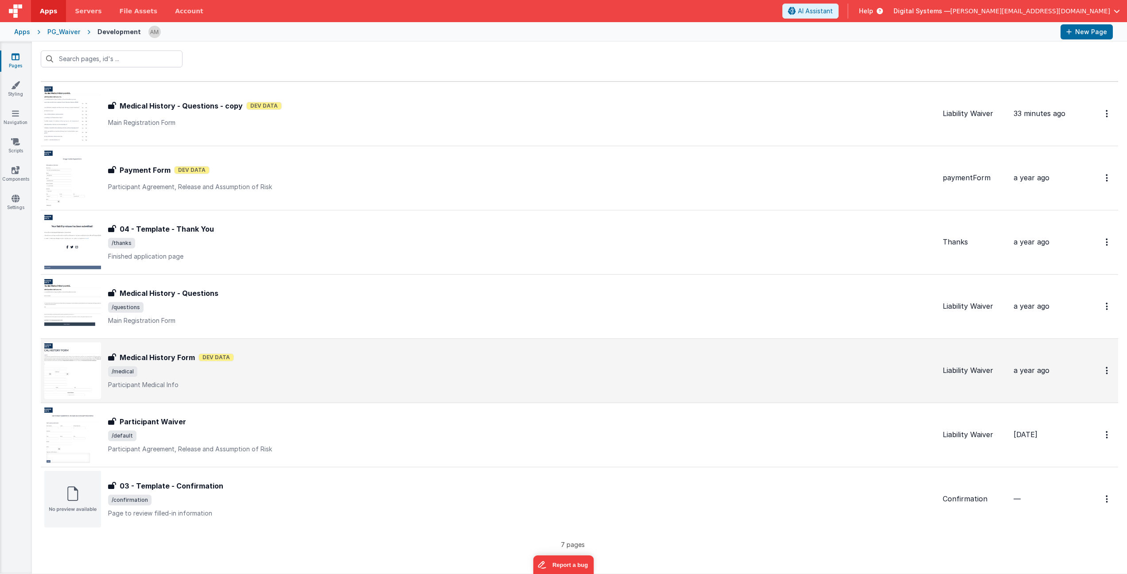
scroll to position [12, 0]
click at [181, 369] on span "/medical" at bounding box center [521, 372] width 827 height 11
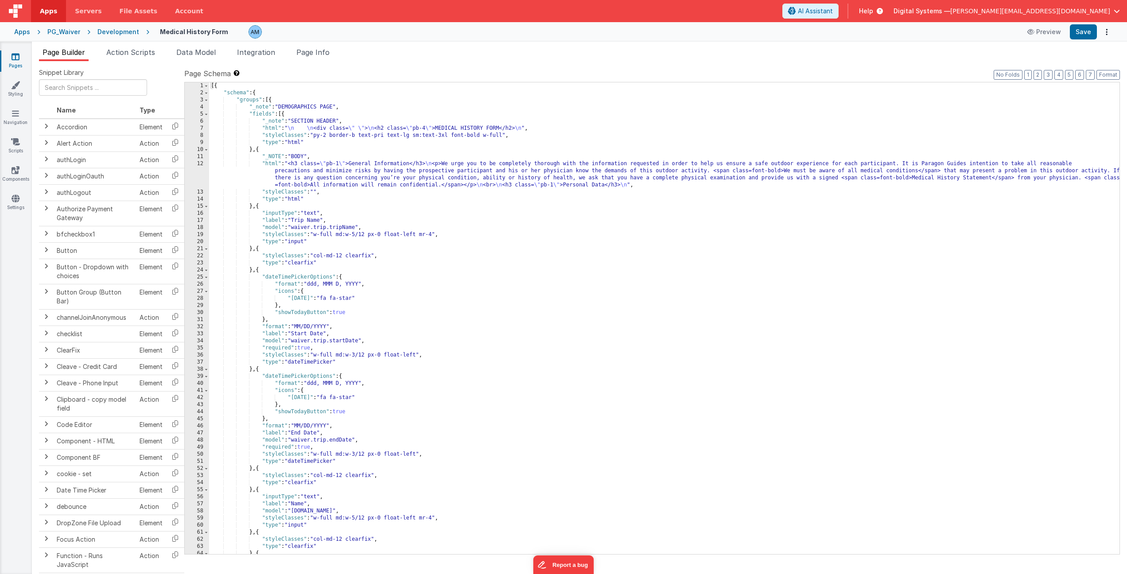
click at [1022, 32] on div "Medical History Form Preview Save" at bounding box center [630, 31] width 963 height 15
click at [1048, 30] on button "Preview" at bounding box center [1044, 32] width 44 height 14
click at [129, 31] on div "Development" at bounding box center [118, 31] width 42 height 9
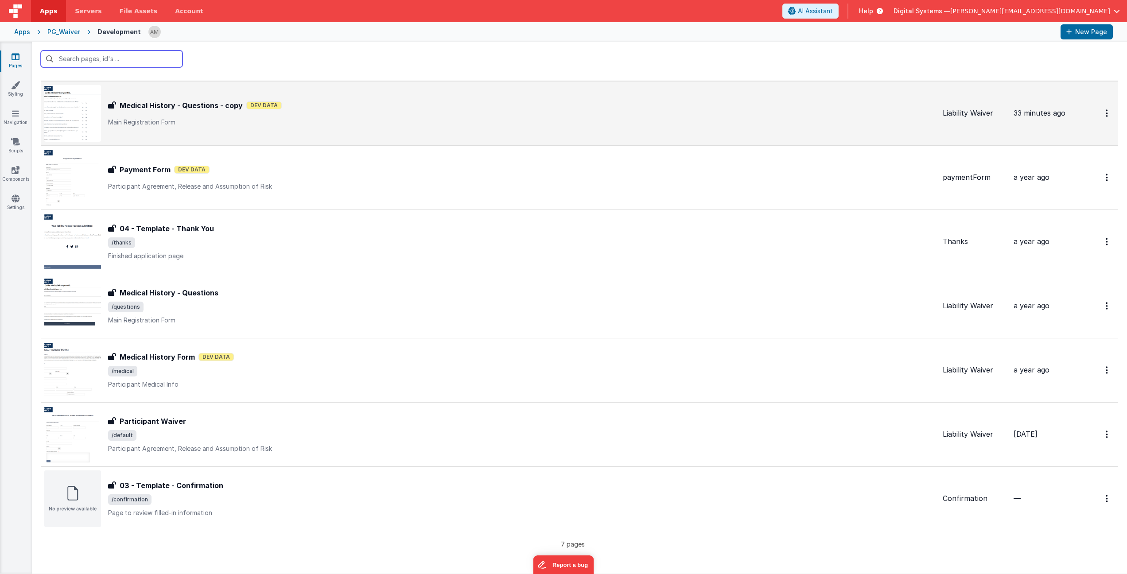
scroll to position [13, 0]
click at [207, 111] on div "Medical History - Questions - copy Medical History - Questions - copy Dev Data …" at bounding box center [521, 114] width 827 height 27
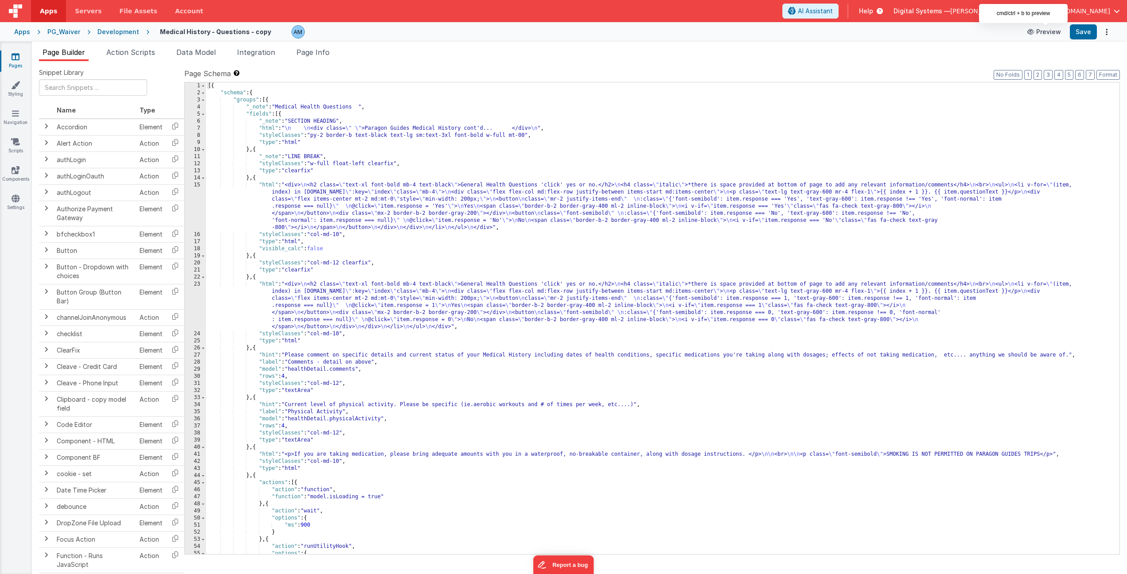
click at [1051, 32] on button "Preview" at bounding box center [1044, 32] width 44 height 14
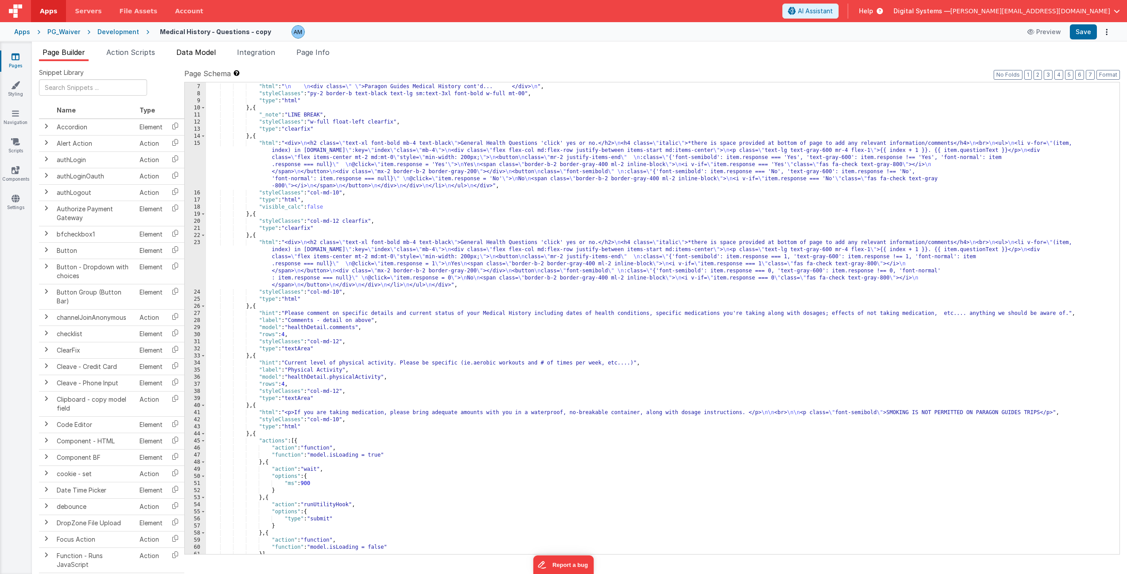
scroll to position [41, 0]
click at [149, 52] on span "Action Scripts" at bounding box center [130, 52] width 49 height 9
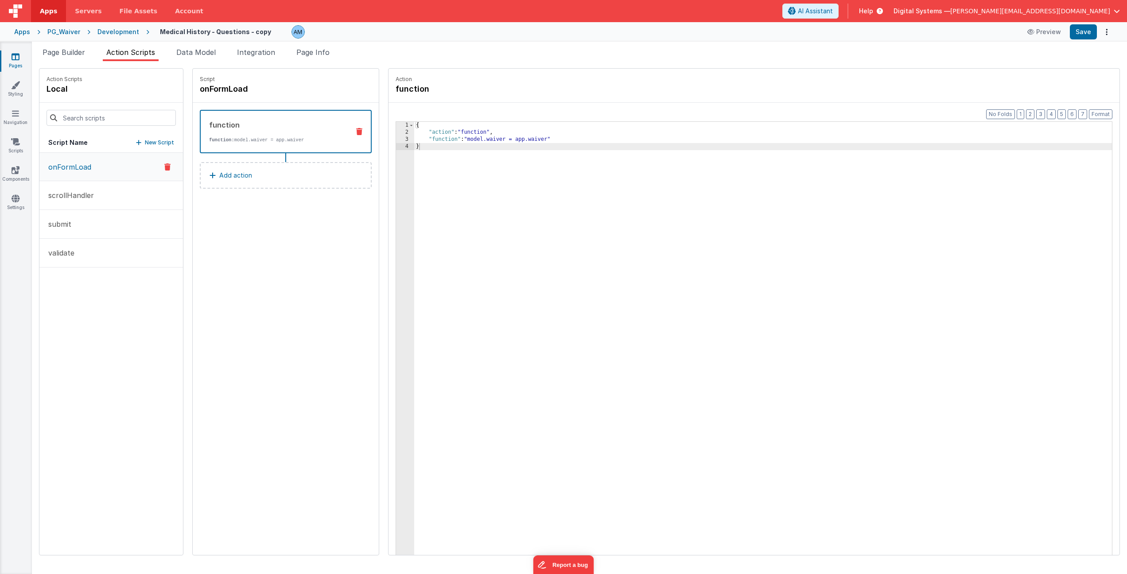
click at [136, 163] on button "onFormLoad" at bounding box center [111, 167] width 144 height 28
click at [191, 55] on span "Data Model" at bounding box center [195, 52] width 39 height 9
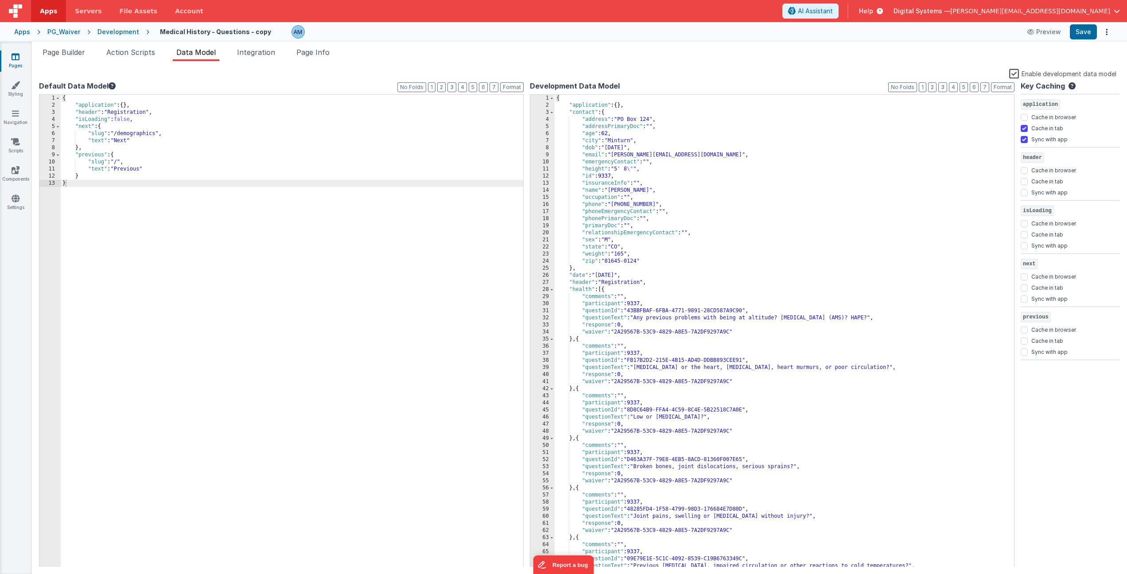
drag, startPoint x: 244, startPoint y: 53, endPoint x: 207, endPoint y: 57, distance: 36.5
click at [244, 53] on span "Integration" at bounding box center [256, 52] width 38 height 9
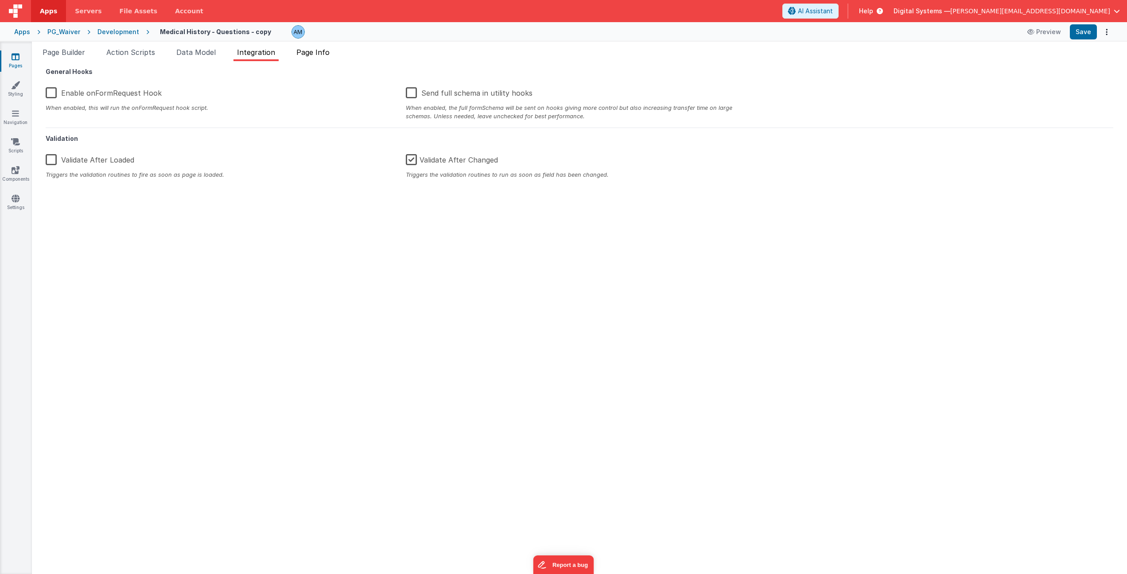
click at [310, 54] on span "Page Info" at bounding box center [312, 52] width 33 height 9
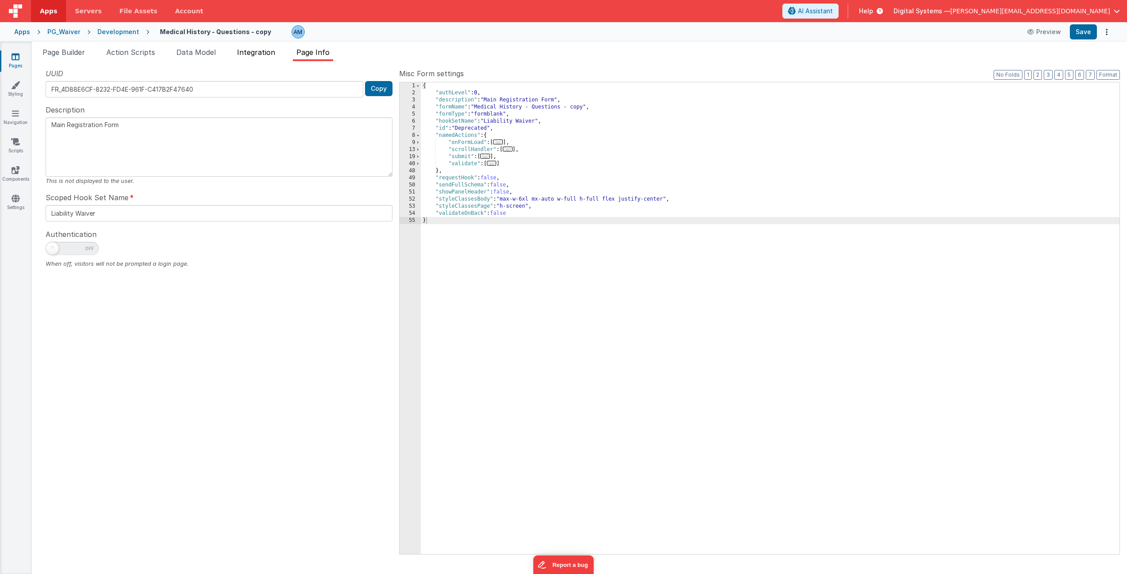
click at [243, 58] on li "Integration" at bounding box center [255, 54] width 45 height 14
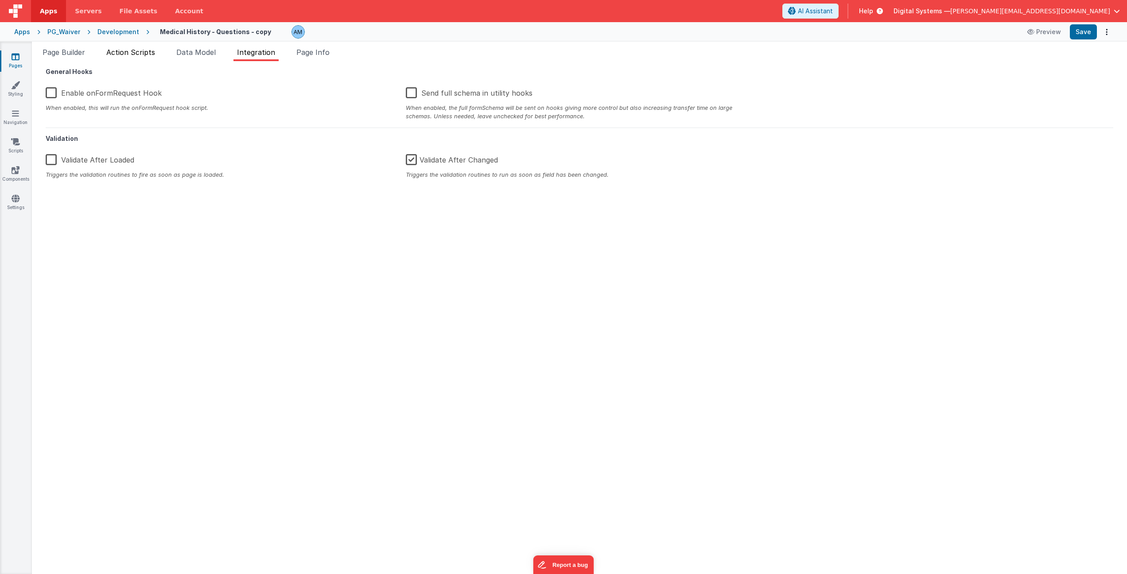
drag, startPoint x: 190, startPoint y: 51, endPoint x: 140, endPoint y: 52, distance: 50.5
click at [190, 51] on span "Data Model" at bounding box center [195, 52] width 39 height 9
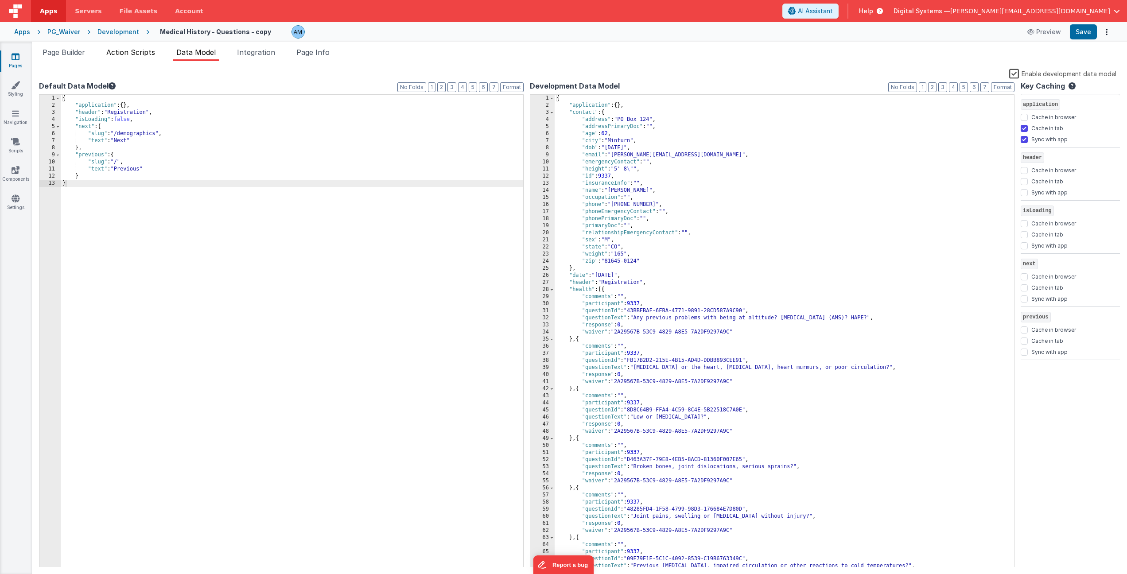
click at [138, 52] on span "Action Scripts" at bounding box center [130, 52] width 49 height 9
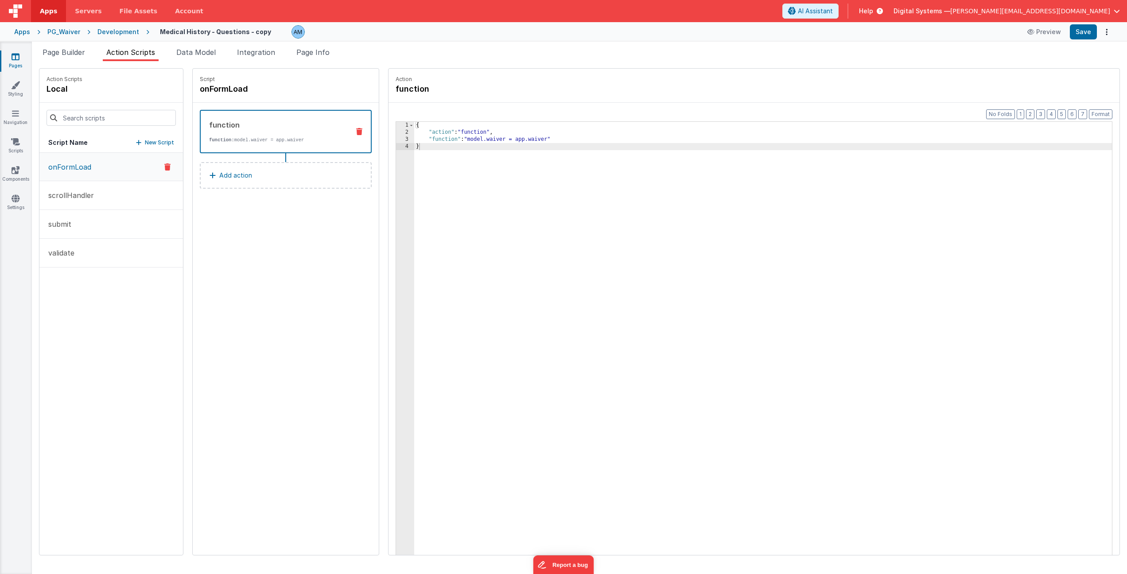
click at [128, 33] on div "Development" at bounding box center [118, 31] width 42 height 9
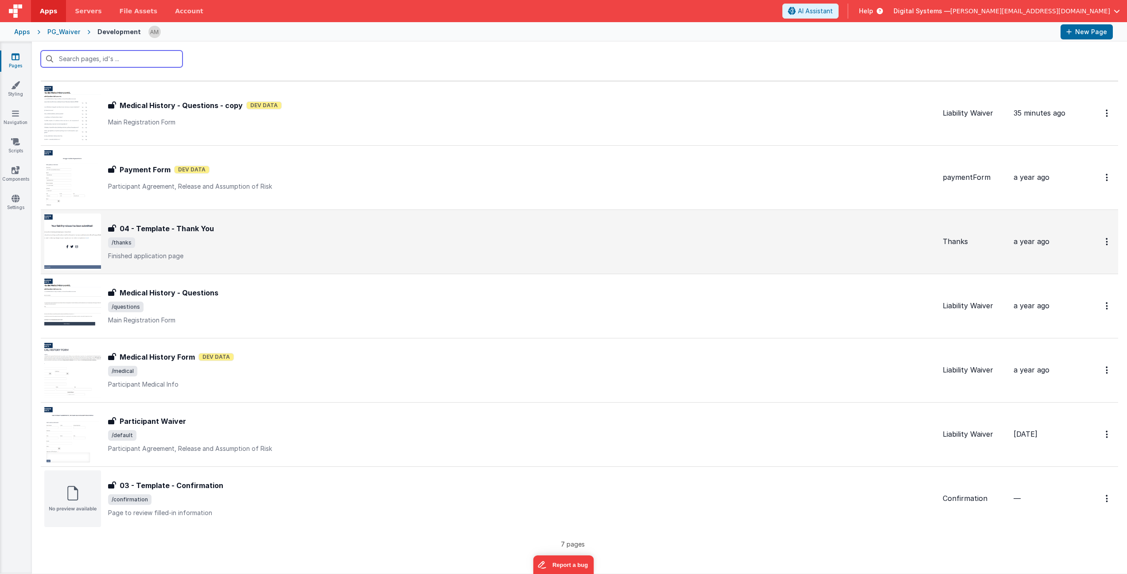
scroll to position [13, 0]
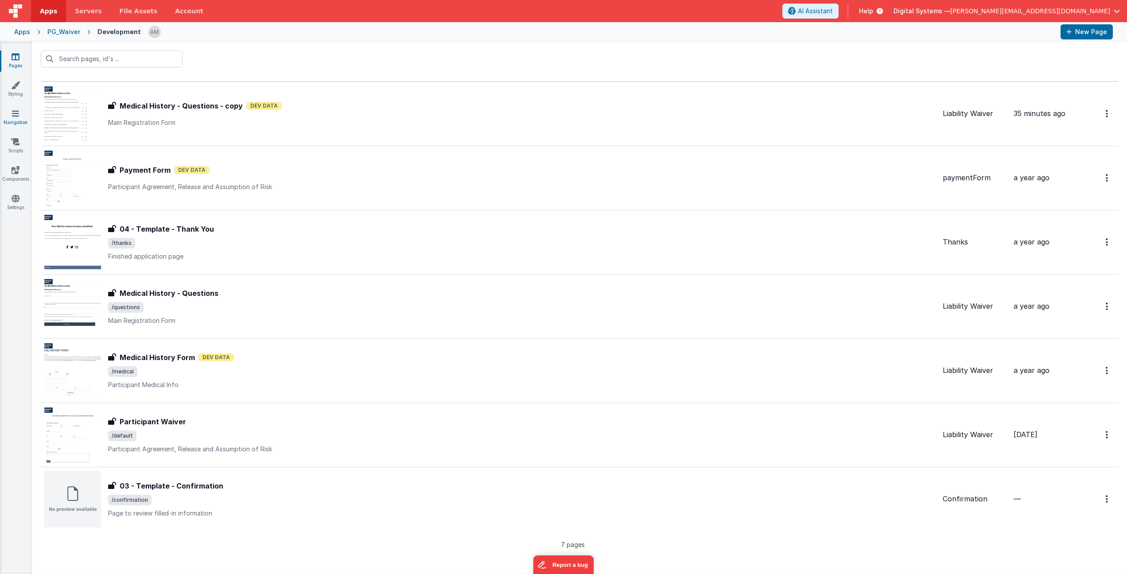
click at [19, 120] on link "Navigation" at bounding box center [16, 118] width 32 height 18
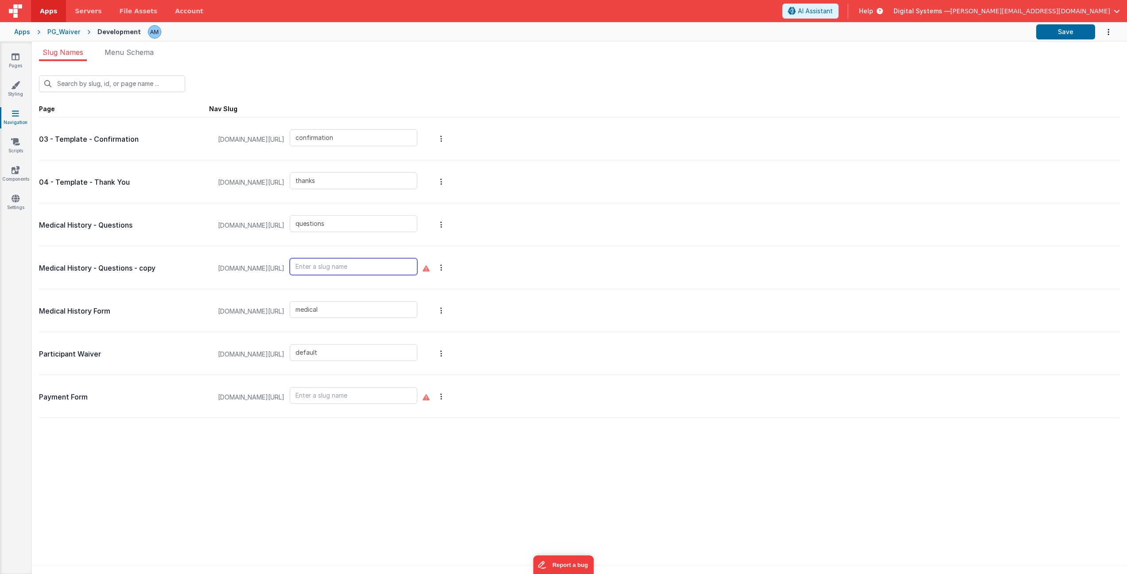
click at [384, 267] on input "text" at bounding box center [354, 266] width 128 height 17
drag, startPoint x: 381, startPoint y: 269, endPoint x: 273, endPoint y: 264, distance: 107.8
click at [272, 264] on div "[DOMAIN_NAME][URL] questions.medical" at bounding box center [318, 269] width 210 height 34
type input "questions.medical"
click at [73, 31] on div "PG_Waiver" at bounding box center [63, 31] width 33 height 9
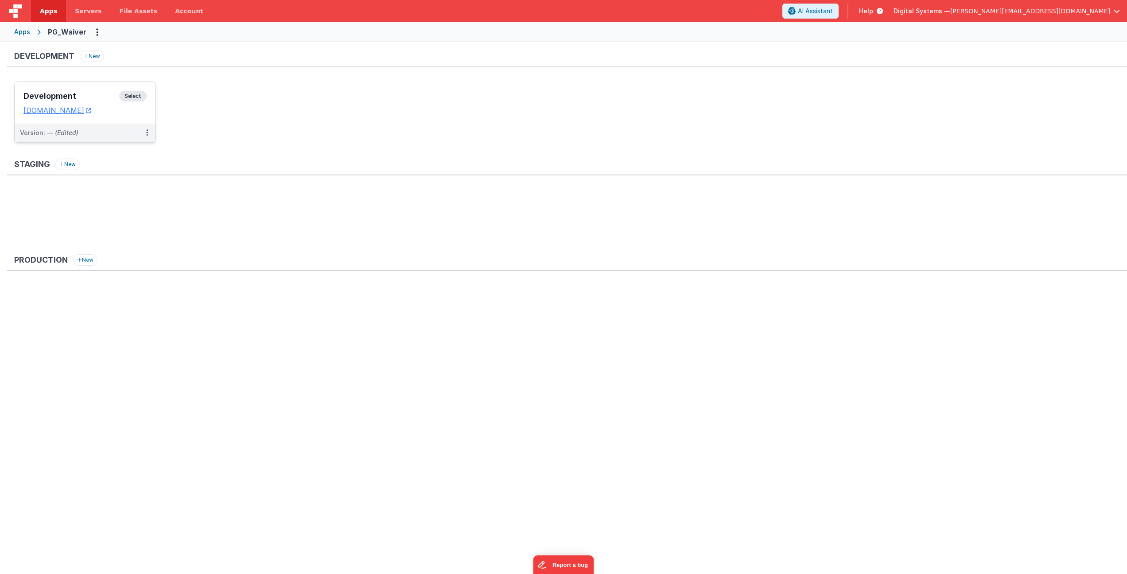
click at [132, 97] on span "Select" at bounding box center [132, 96] width 27 height 11
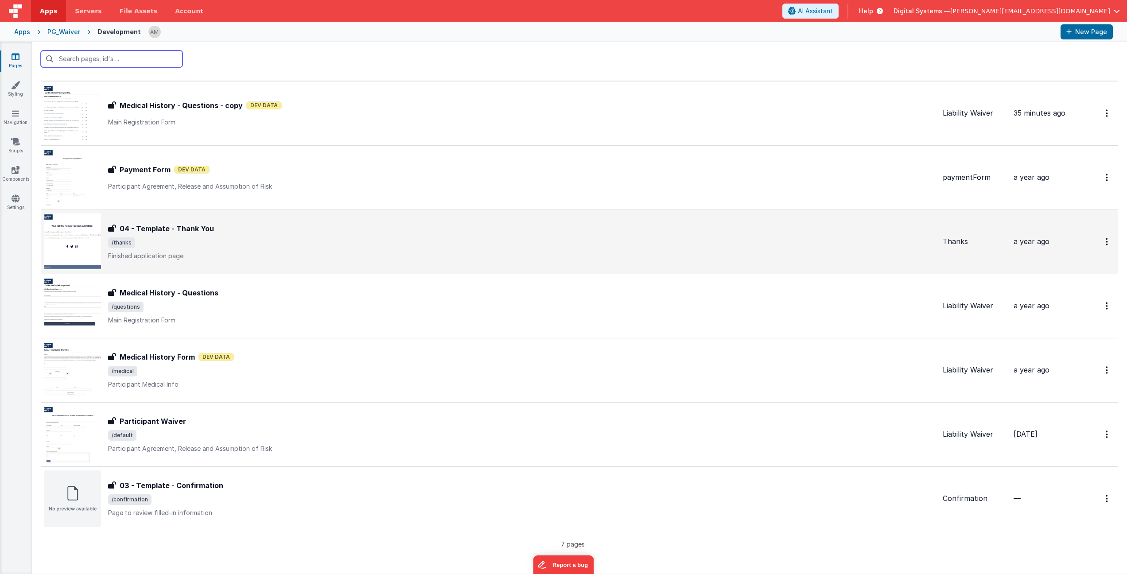
scroll to position [13, 0]
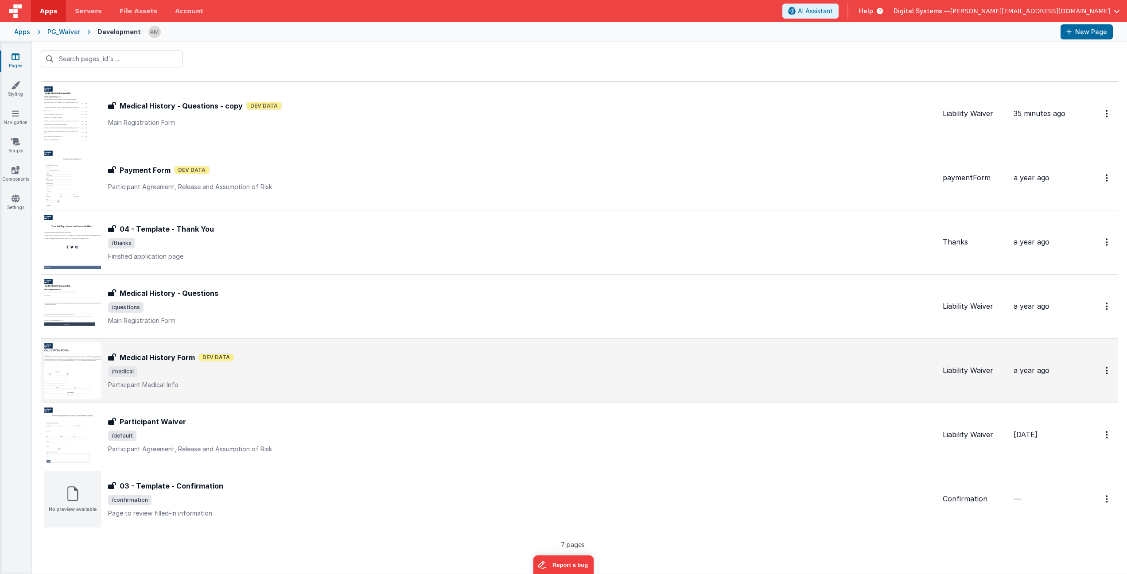
click at [356, 364] on div "Medical History Form Medical History Form Dev Data /medical Participant Medical…" at bounding box center [521, 370] width 827 height 37
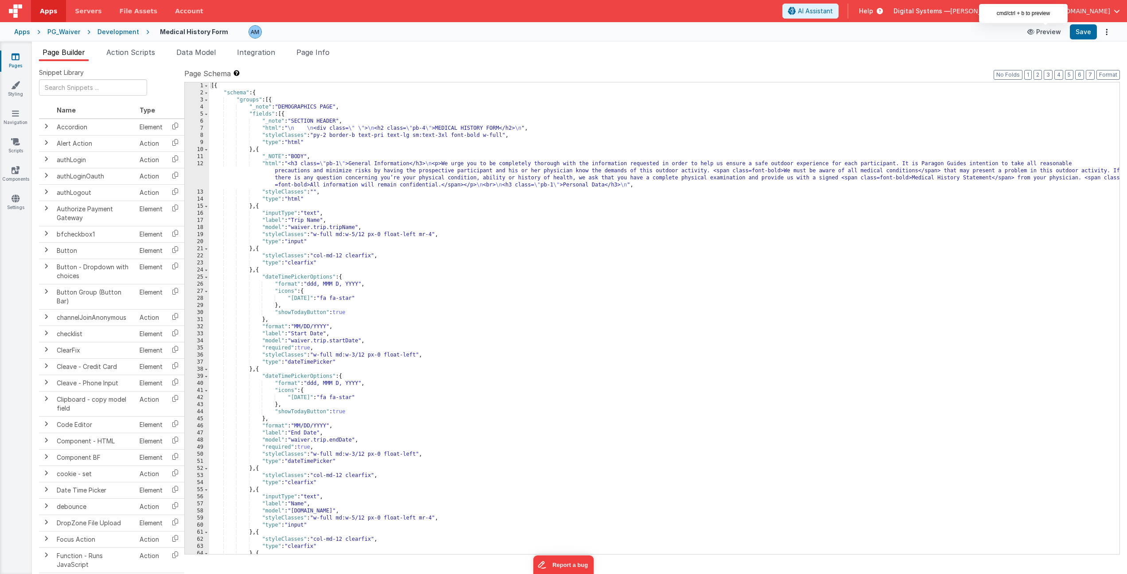
click at [1053, 30] on button "Preview" at bounding box center [1044, 32] width 44 height 14
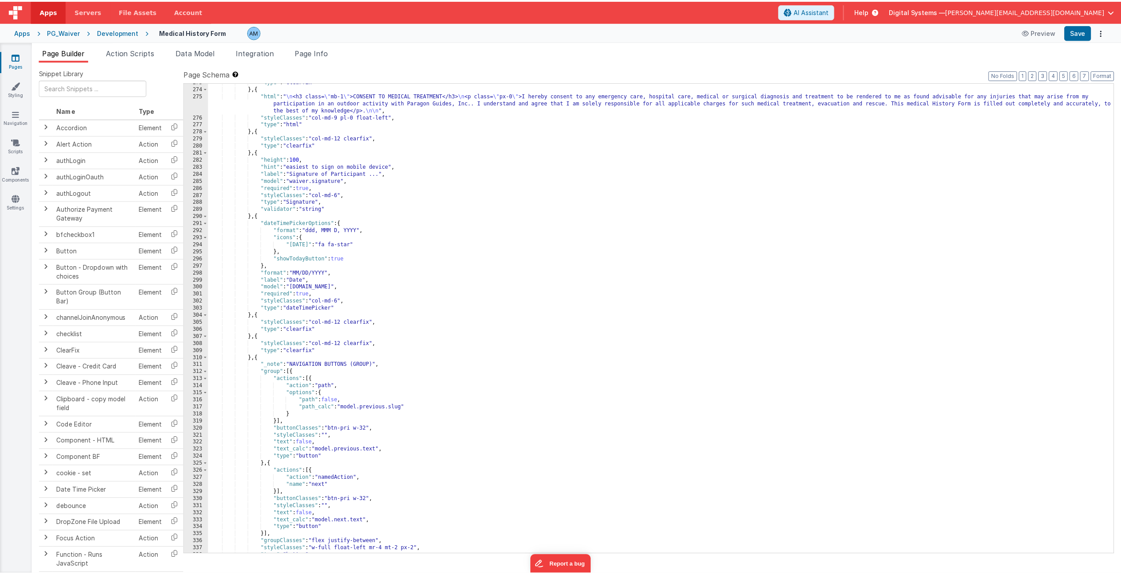
scroll to position [1994, 0]
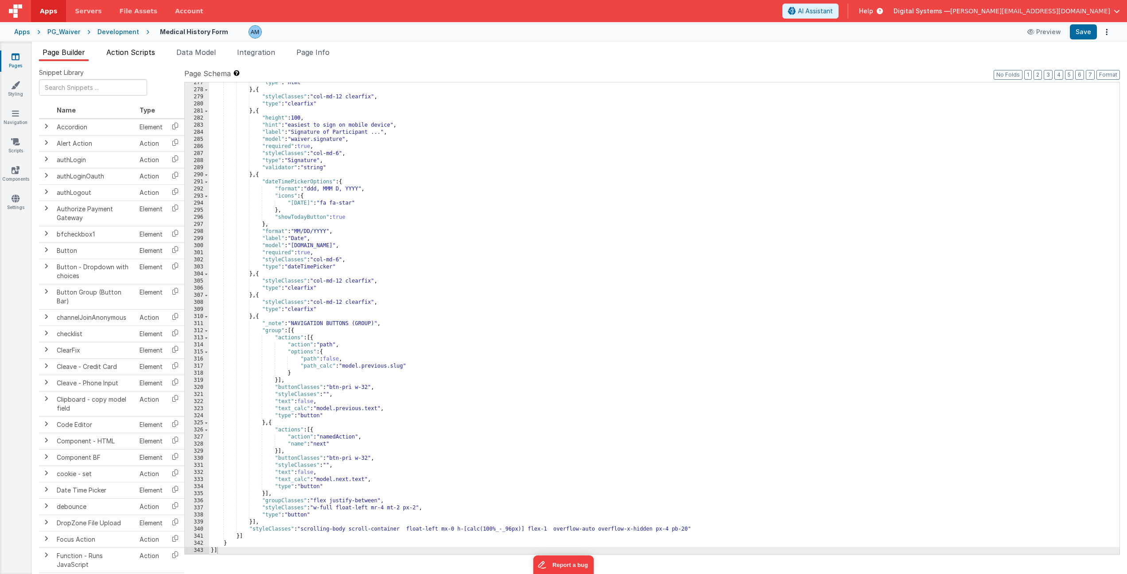
click at [142, 52] on span "Action Scripts" at bounding box center [130, 52] width 49 height 9
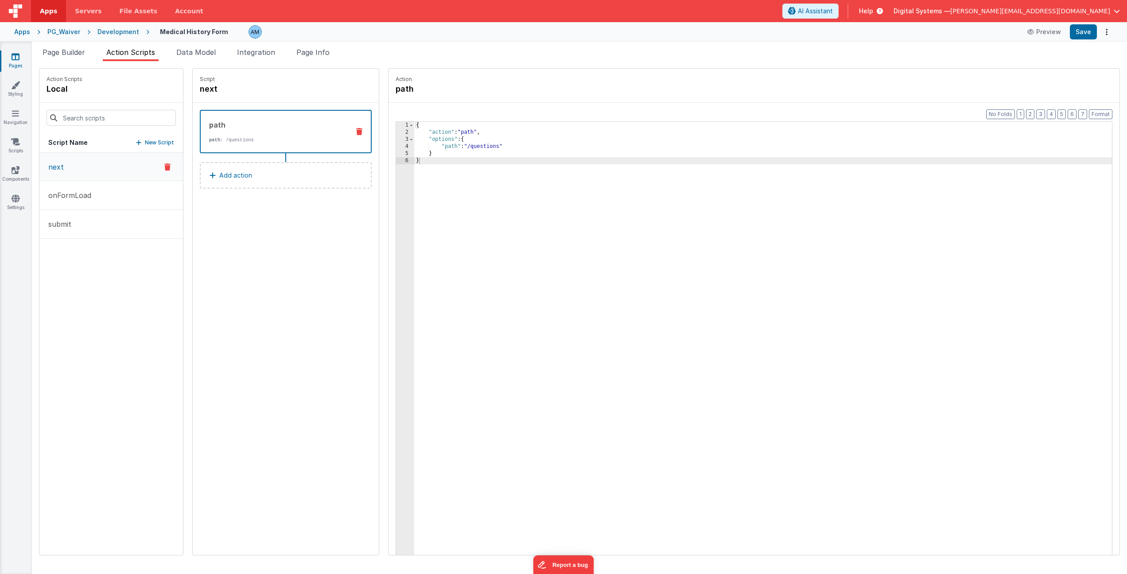
click at [126, 167] on button "next" at bounding box center [111, 167] width 144 height 28
click at [237, 131] on div "path path : /questions" at bounding box center [272, 132] width 142 height 24
click at [487, 145] on div "{ "action" : "path" , "options" : { "path" : "/questions" } }" at bounding box center [763, 359] width 698 height 475
click at [494, 145] on div "{ "action" : "path" , "options" : { "path" : "/questions" } }" at bounding box center [763, 359] width 698 height 475
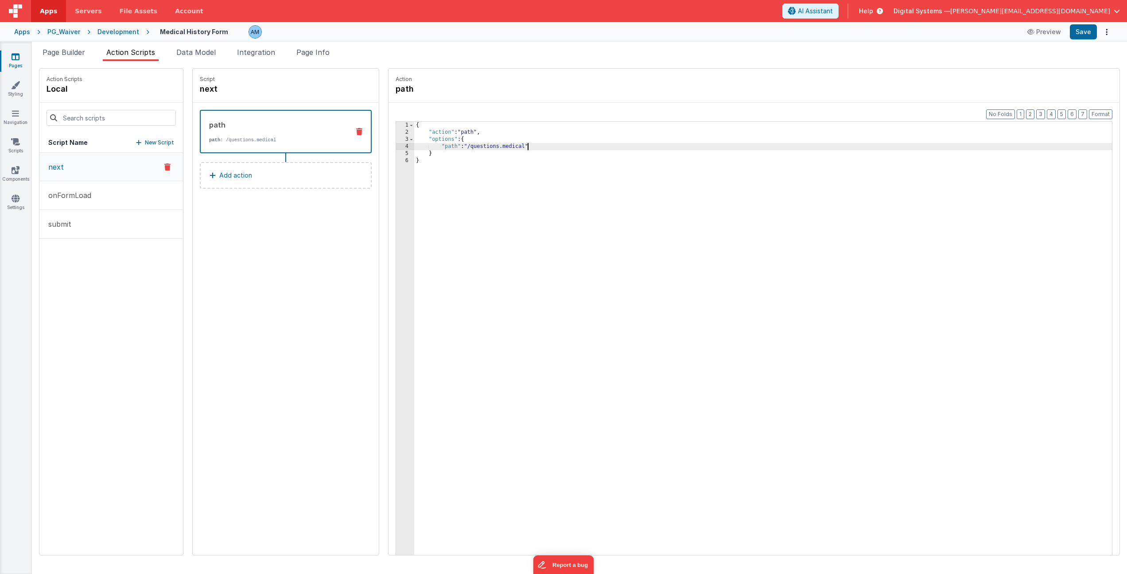
click at [587, 216] on div "{ "action" : "path" , "options" : { "path" : "/questions.medical" } }" at bounding box center [763, 359] width 698 height 475
click at [1075, 26] on button "Save" at bounding box center [1083, 31] width 27 height 15
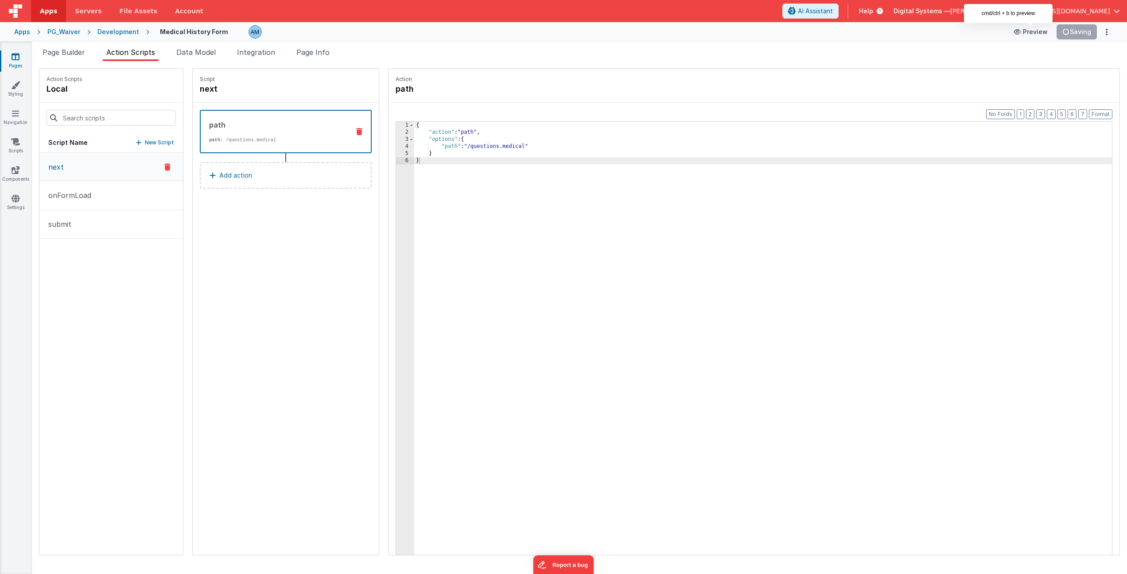
click at [1038, 32] on button "Preview" at bounding box center [1031, 32] width 44 height 14
click at [80, 195] on p "onFormLoad" at bounding box center [67, 195] width 48 height 11
